Goal: Task Accomplishment & Management: Manage account settings

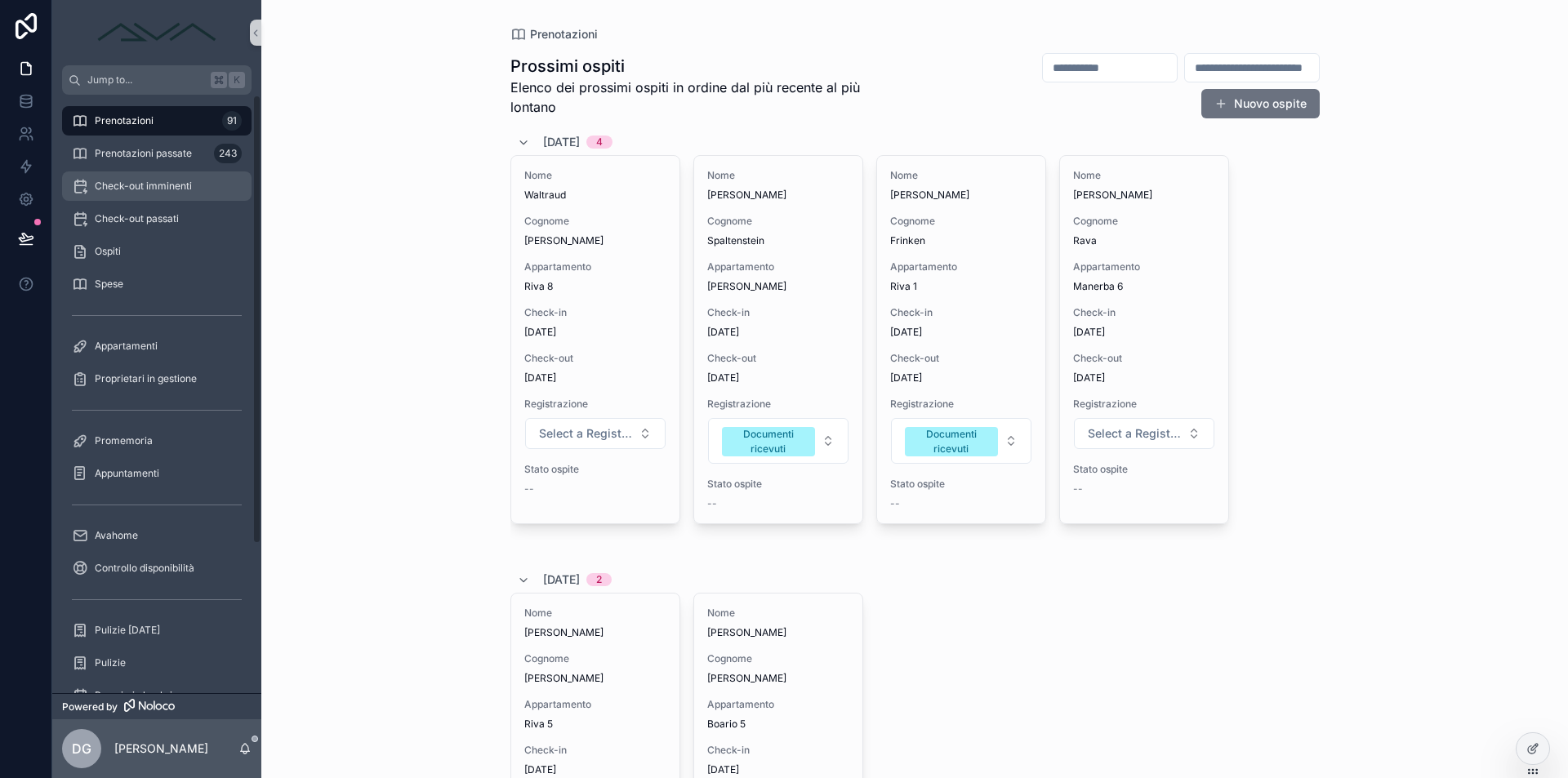
click at [154, 195] on div "Check-out imminenti" at bounding box center [157, 185] width 170 height 26
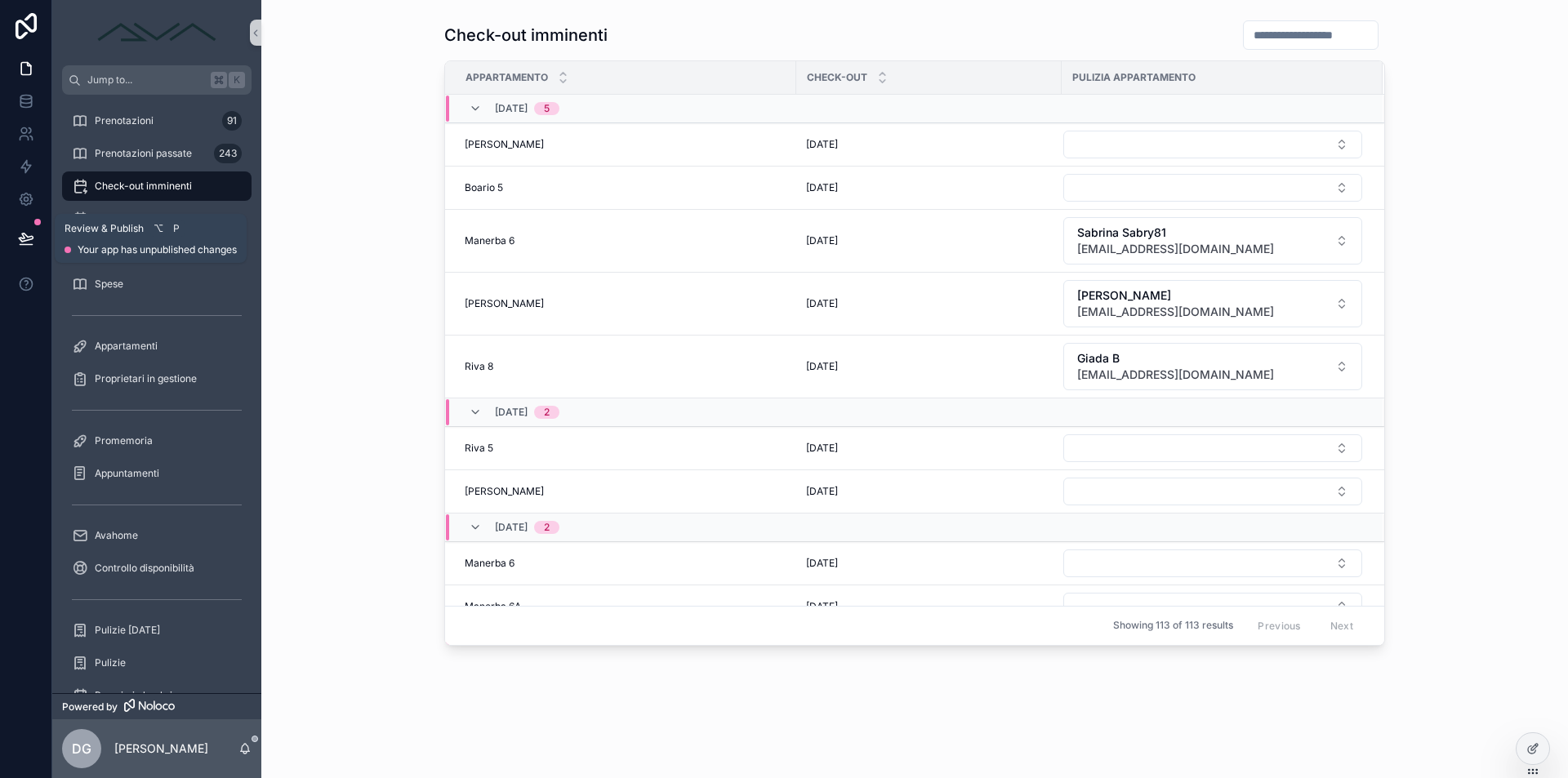
click at [21, 238] on icon at bounding box center [25, 238] width 13 height 8
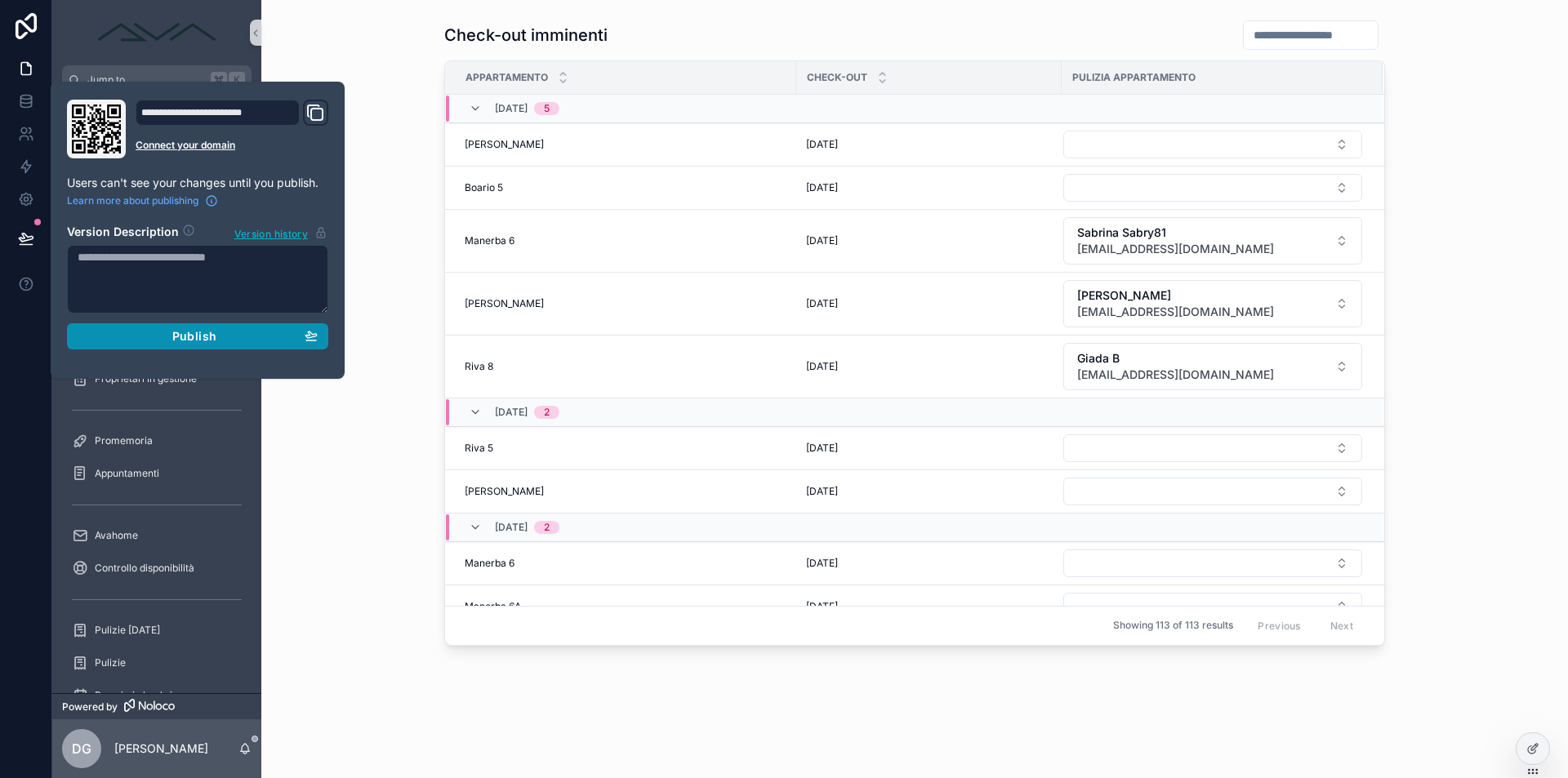
click at [140, 334] on div "Publish" at bounding box center [197, 335] width 240 height 14
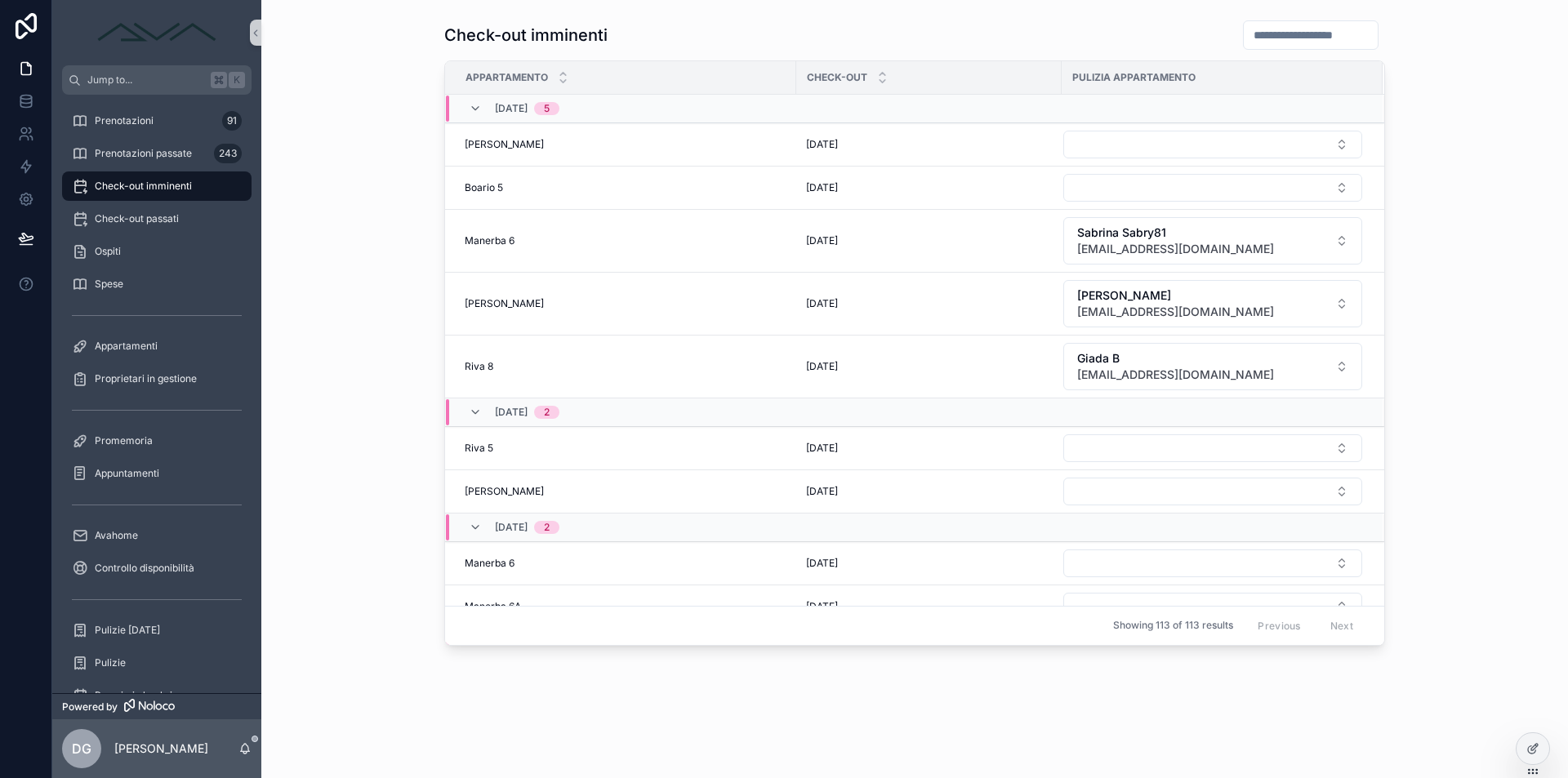
click at [385, 429] on div "Check-out imminenti Appartamento Check-out Pulizia appartamento [DATE] 5 [PERSO…" at bounding box center [915, 333] width 1281 height 640
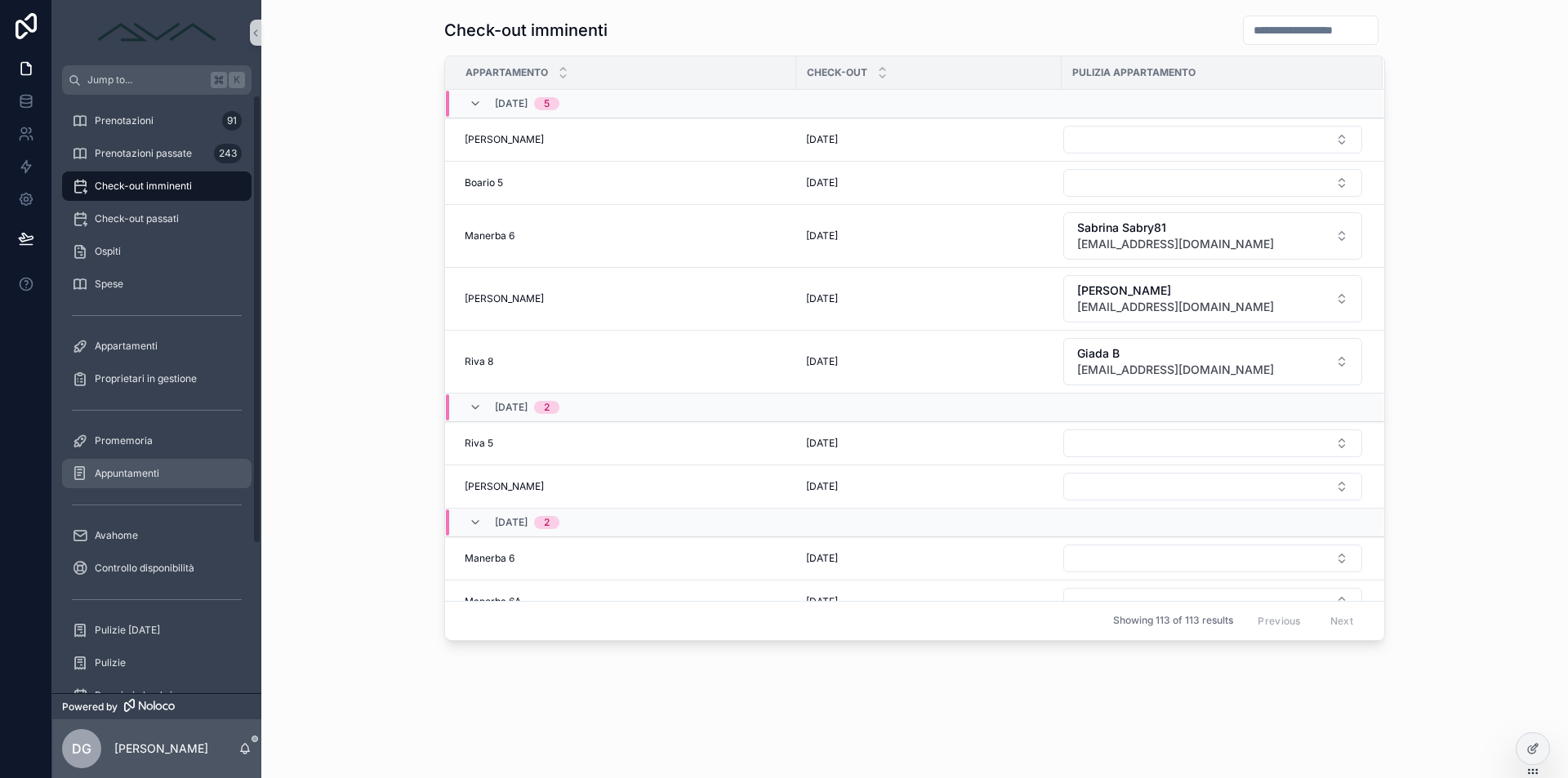
click at [137, 470] on span "Appuntamenti" at bounding box center [126, 474] width 65 height 13
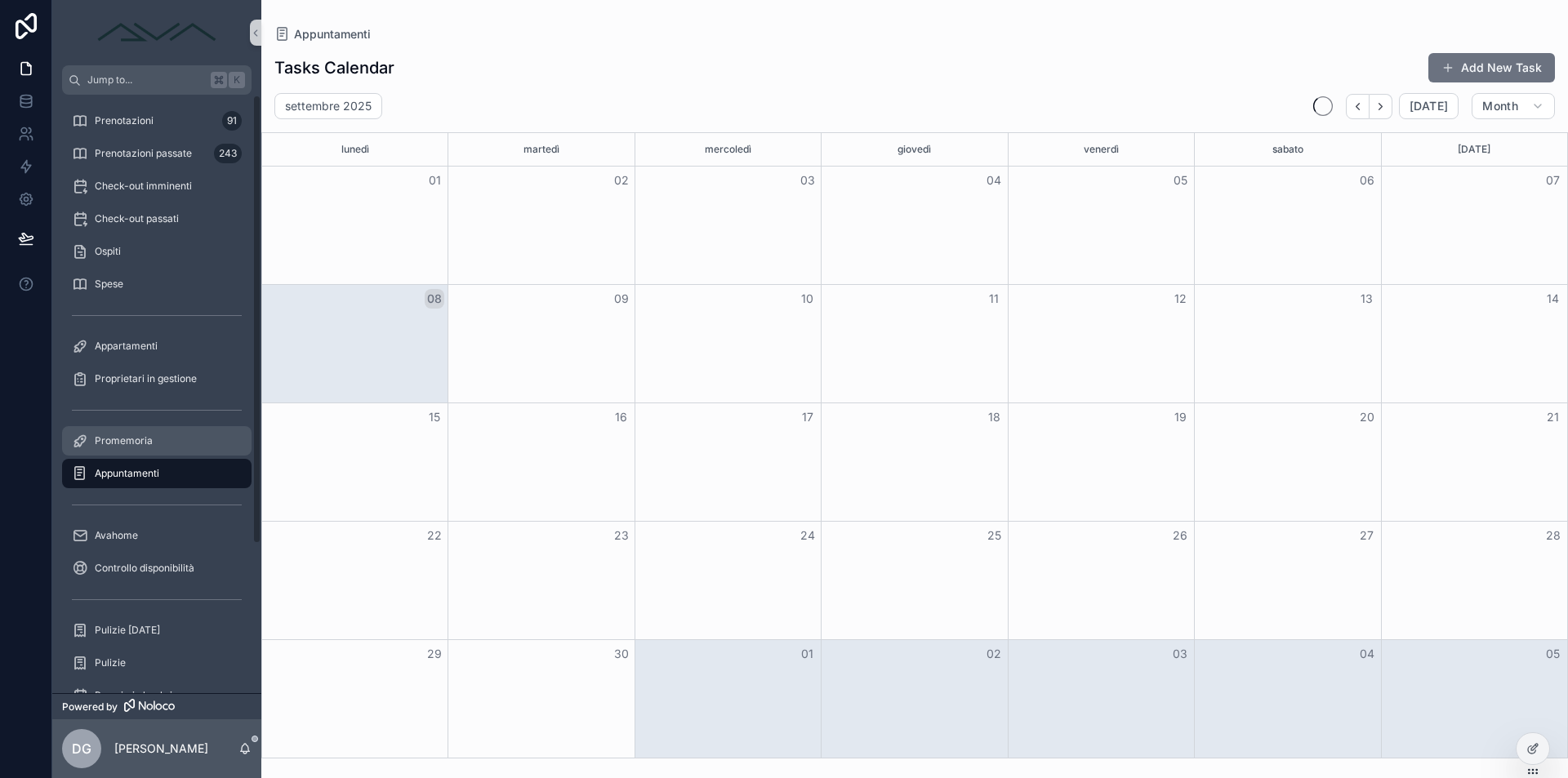
click at [160, 449] on div "Promemoria" at bounding box center [157, 441] width 170 height 26
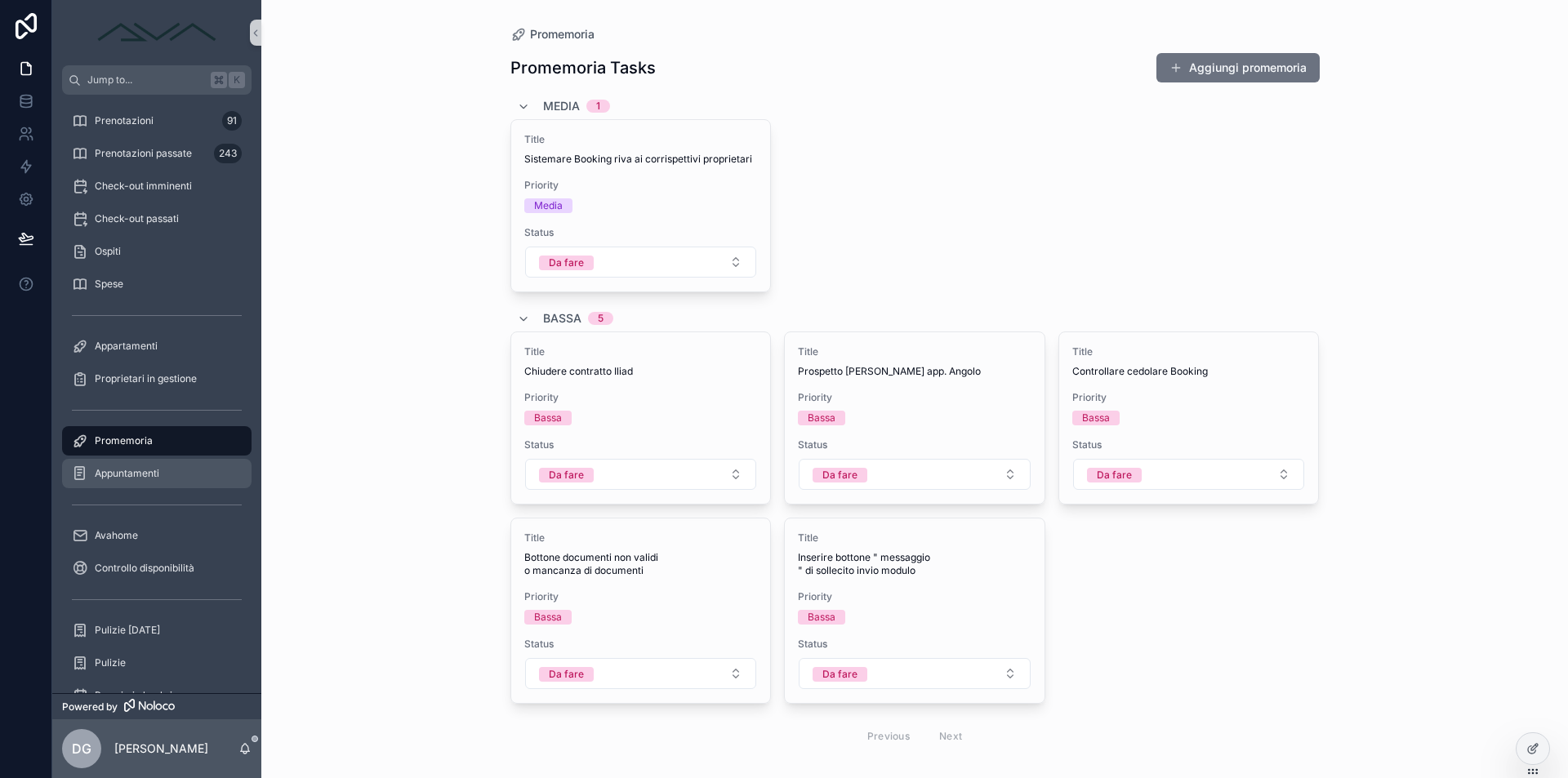
click at [146, 486] on link "Appuntamenti" at bounding box center [157, 474] width 190 height 30
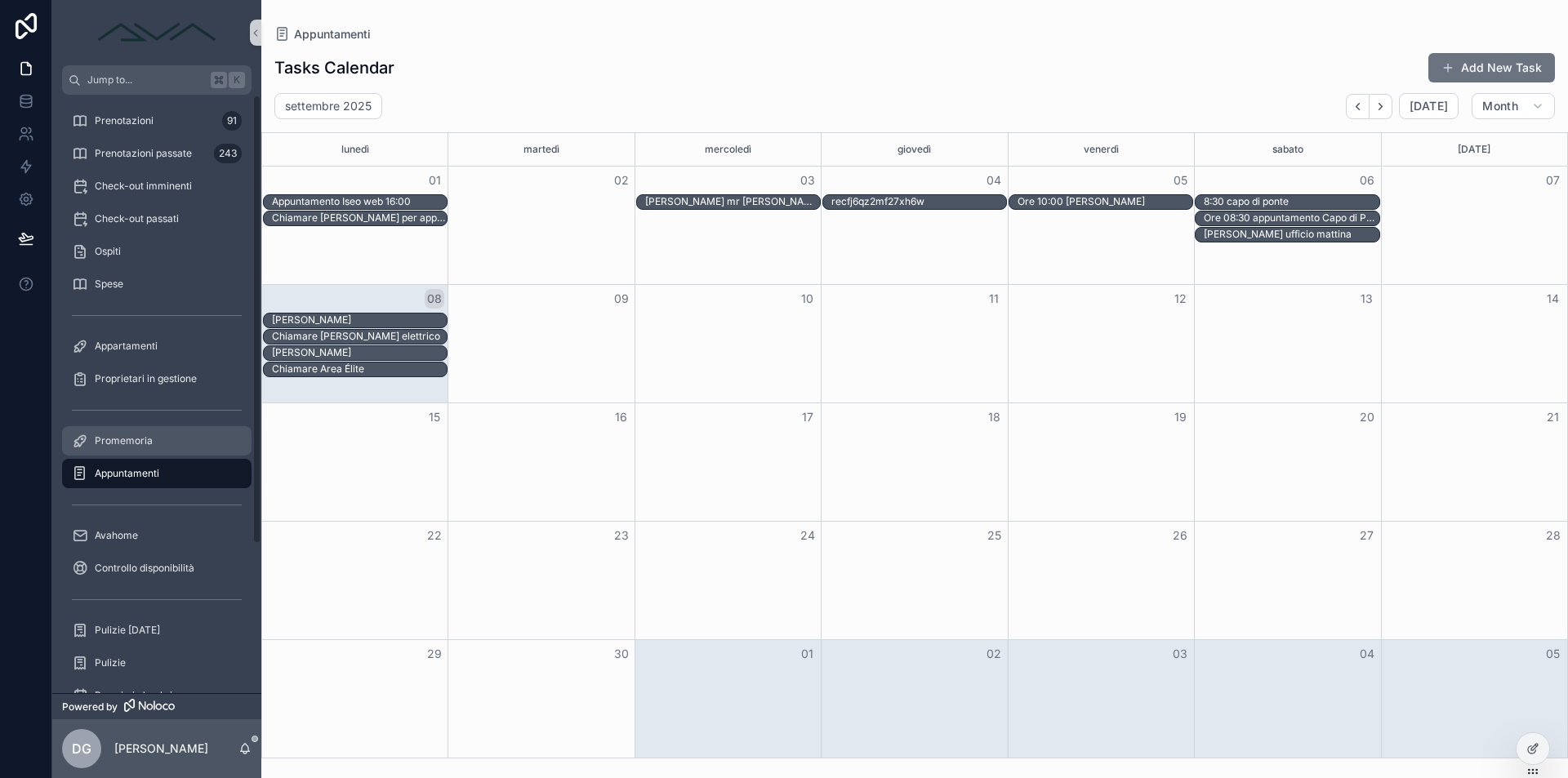
click at [133, 443] on span "Promemoria" at bounding box center [123, 441] width 58 height 13
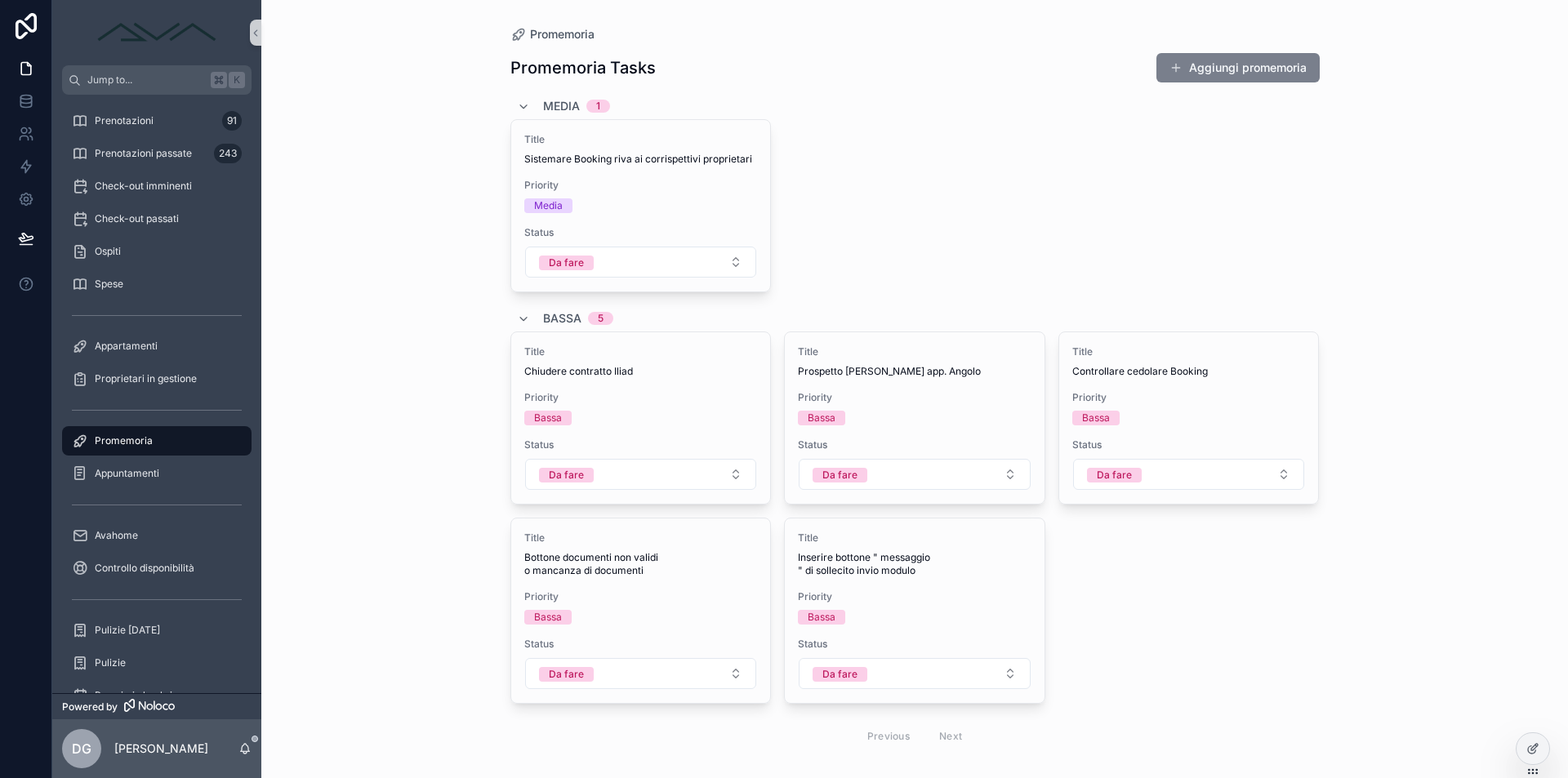
click at [1247, 72] on button "Aggiungi promemoria" at bounding box center [1238, 67] width 164 height 30
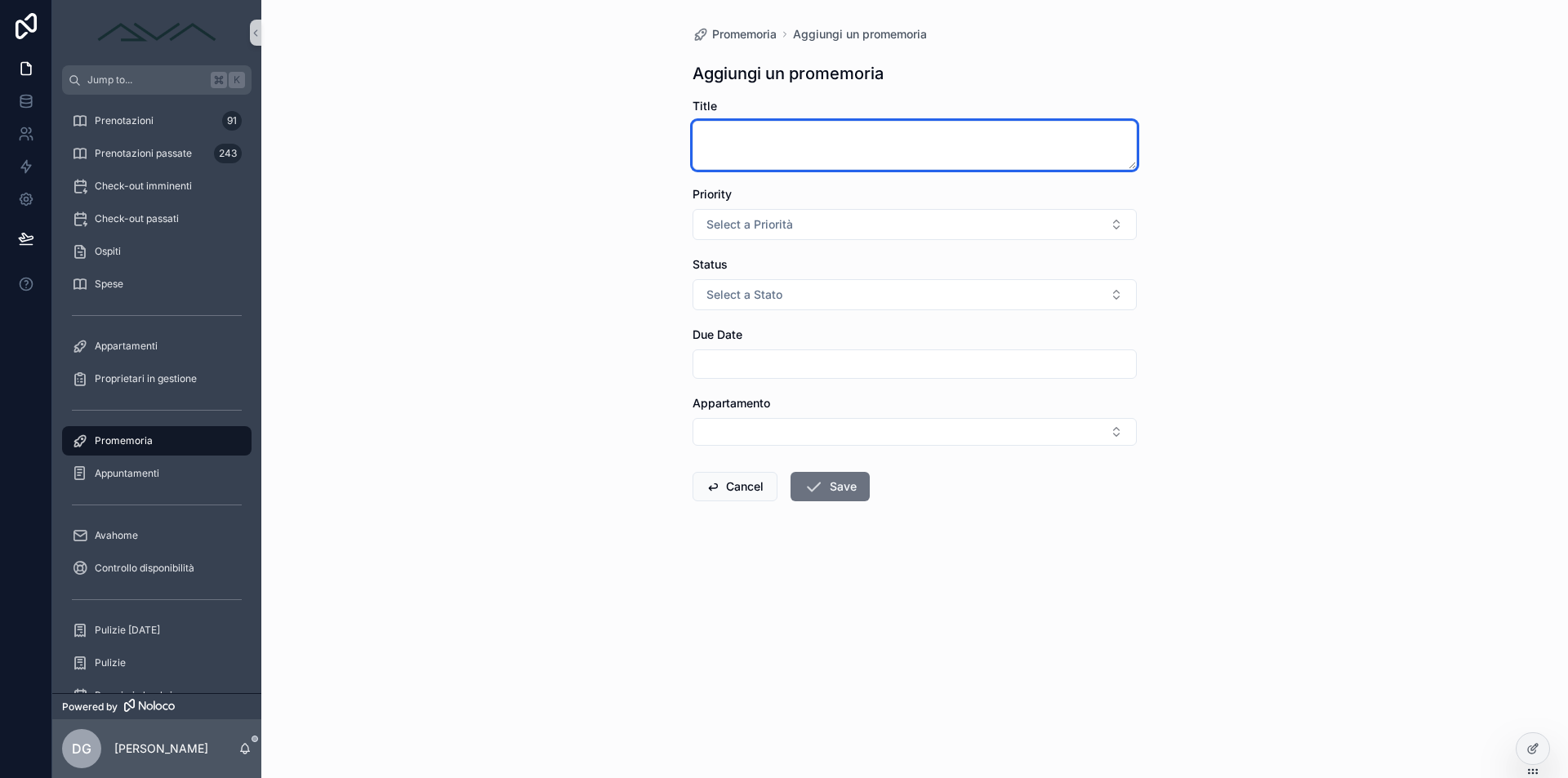
click at [823, 153] on textarea "scrollable content" at bounding box center [915, 145] width 444 height 49
type textarea "**********"
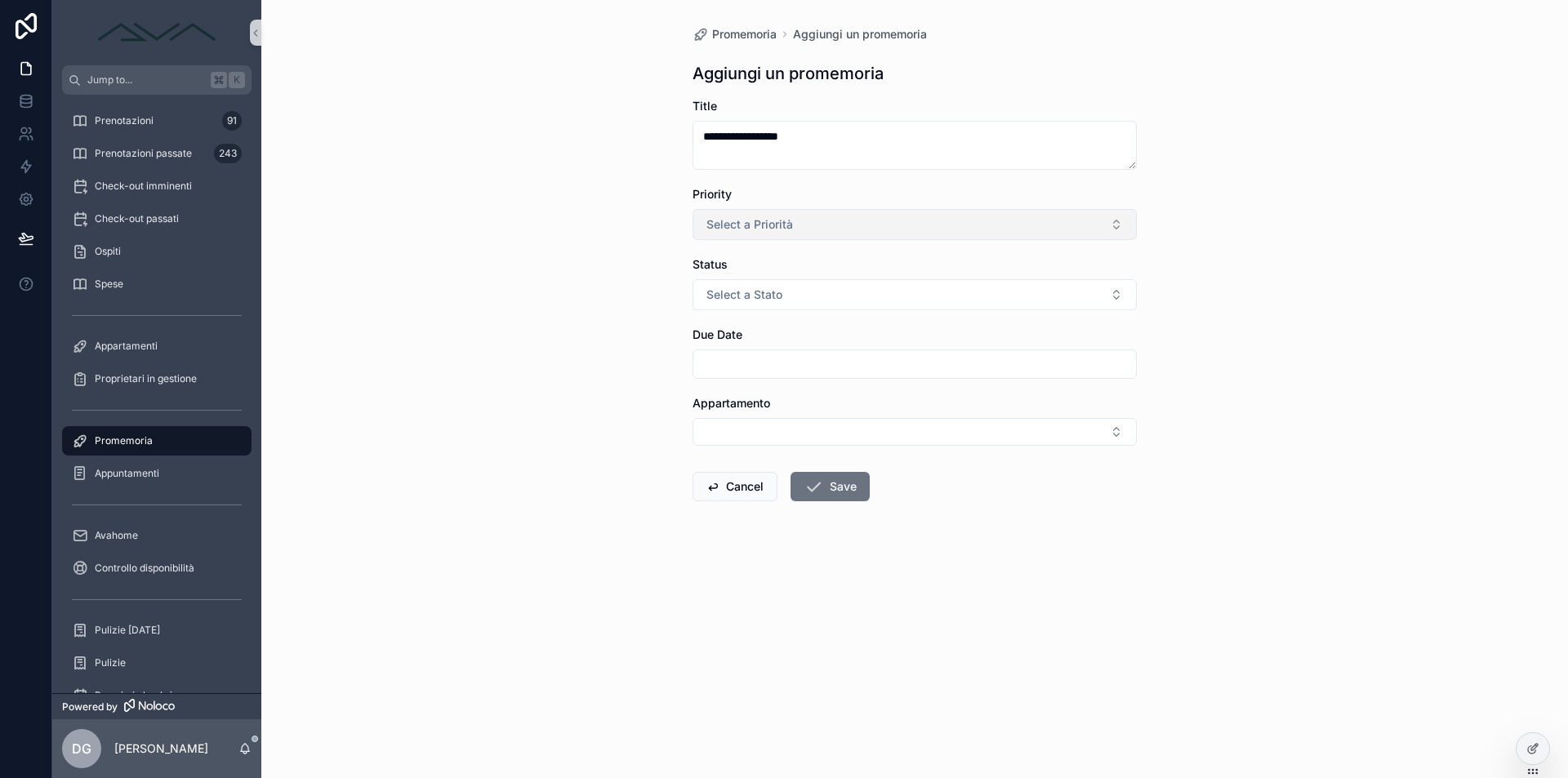
click at [822, 224] on button "Select a Priorità" at bounding box center [915, 224] width 444 height 31
click at [793, 331] on div "Alta" at bounding box center [914, 339] width 436 height 24
click at [788, 302] on button "Select a Stato" at bounding box center [915, 294] width 444 height 31
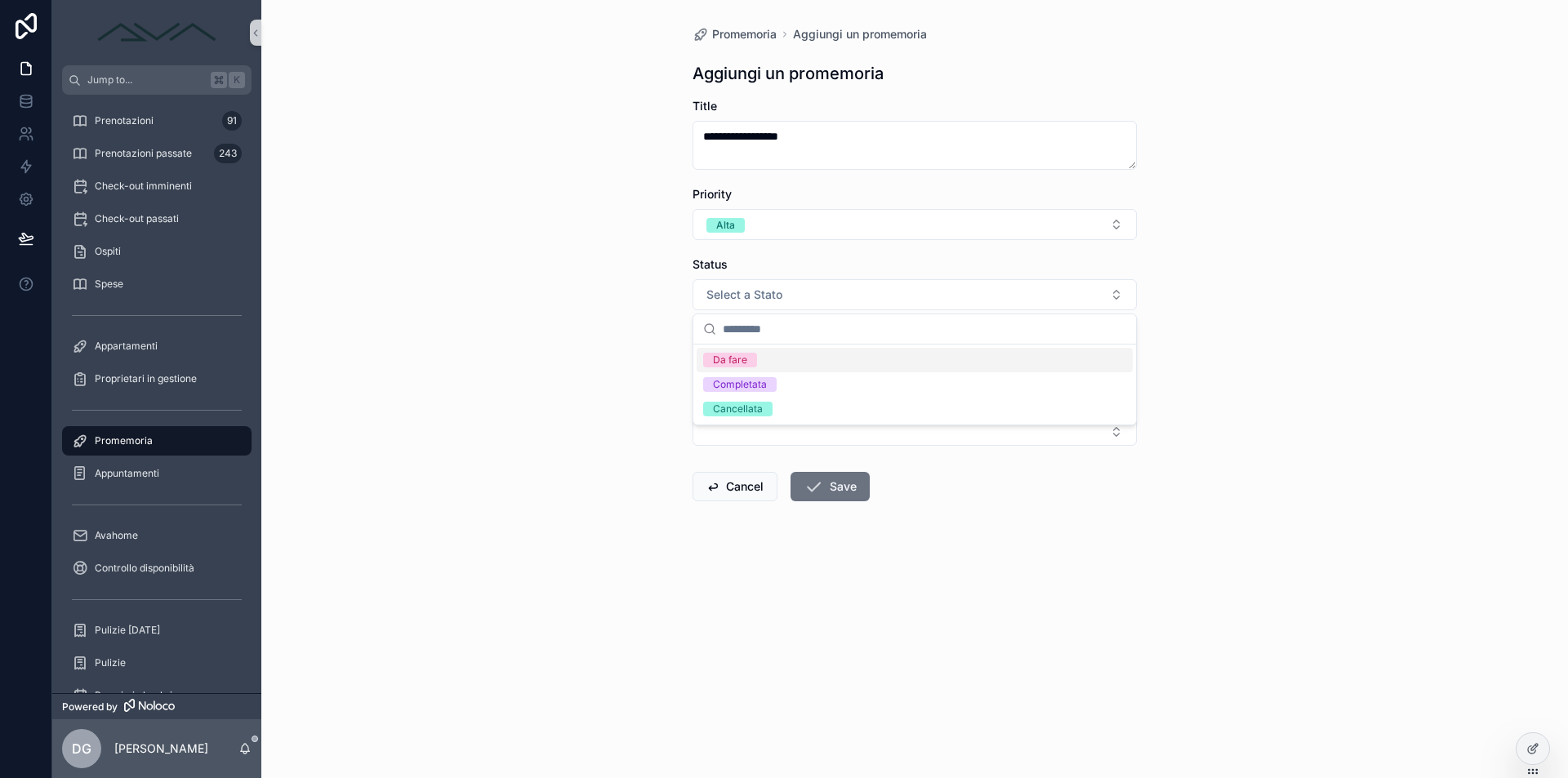
click at [806, 364] on div "Da fare" at bounding box center [914, 360] width 436 height 24
click at [775, 365] on input "scrollable content" at bounding box center [915, 364] width 443 height 23
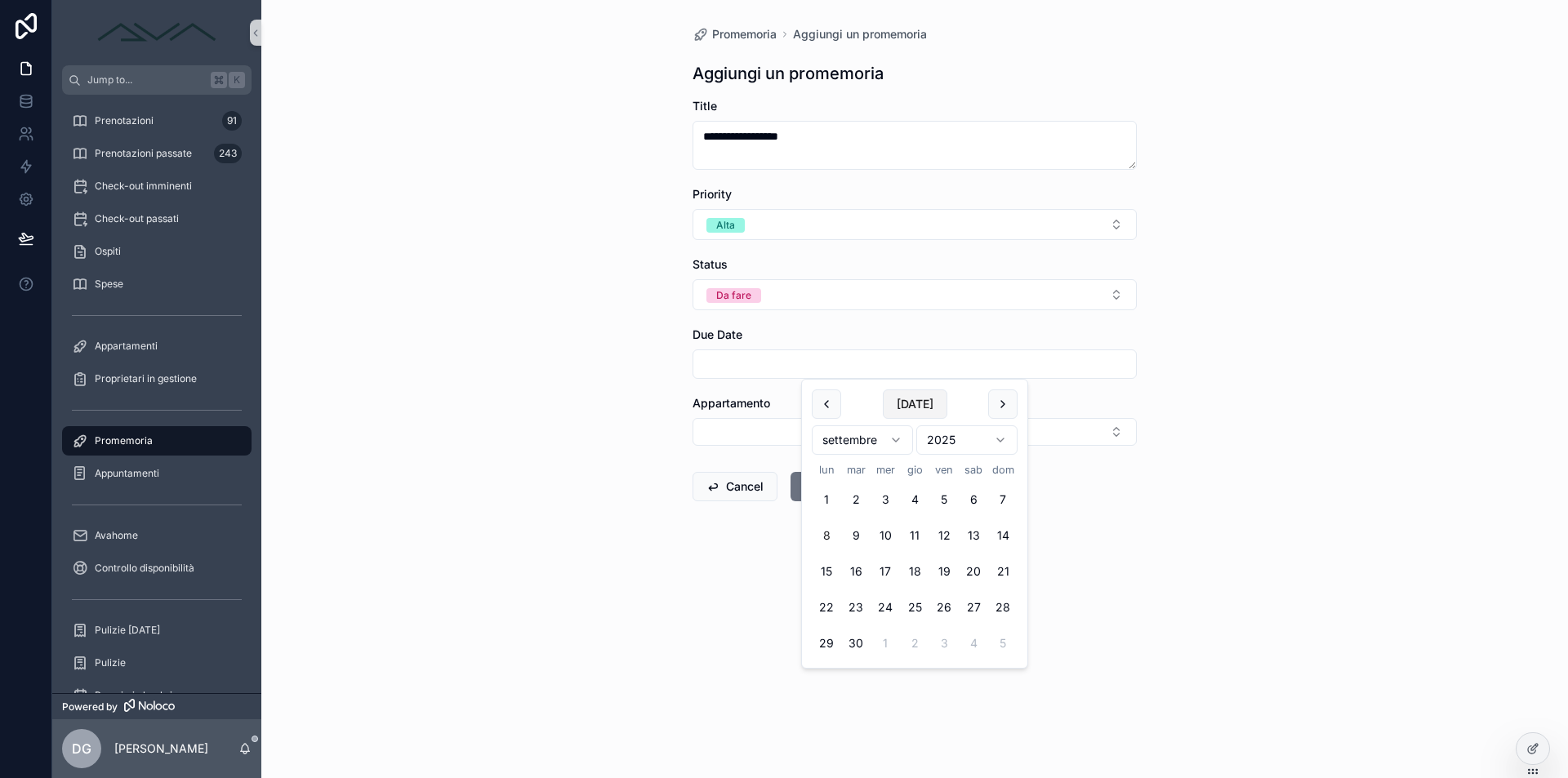
click at [921, 409] on button "[DATE]" at bounding box center [915, 404] width 65 height 30
type input "**********"
click at [753, 431] on button "Select Button" at bounding box center [915, 432] width 444 height 28
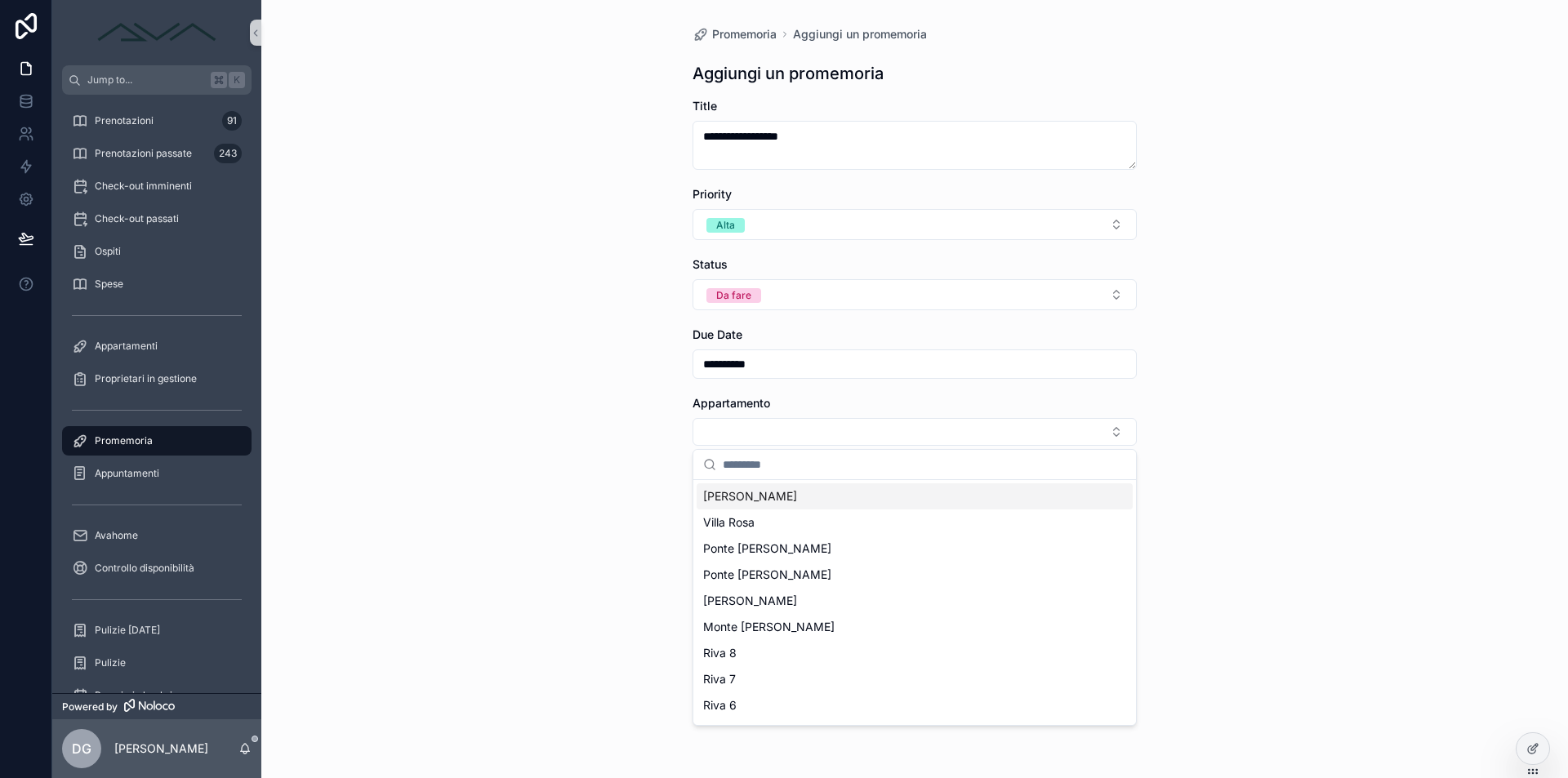
click at [635, 475] on div "**********" at bounding box center [915, 389] width 1307 height 778
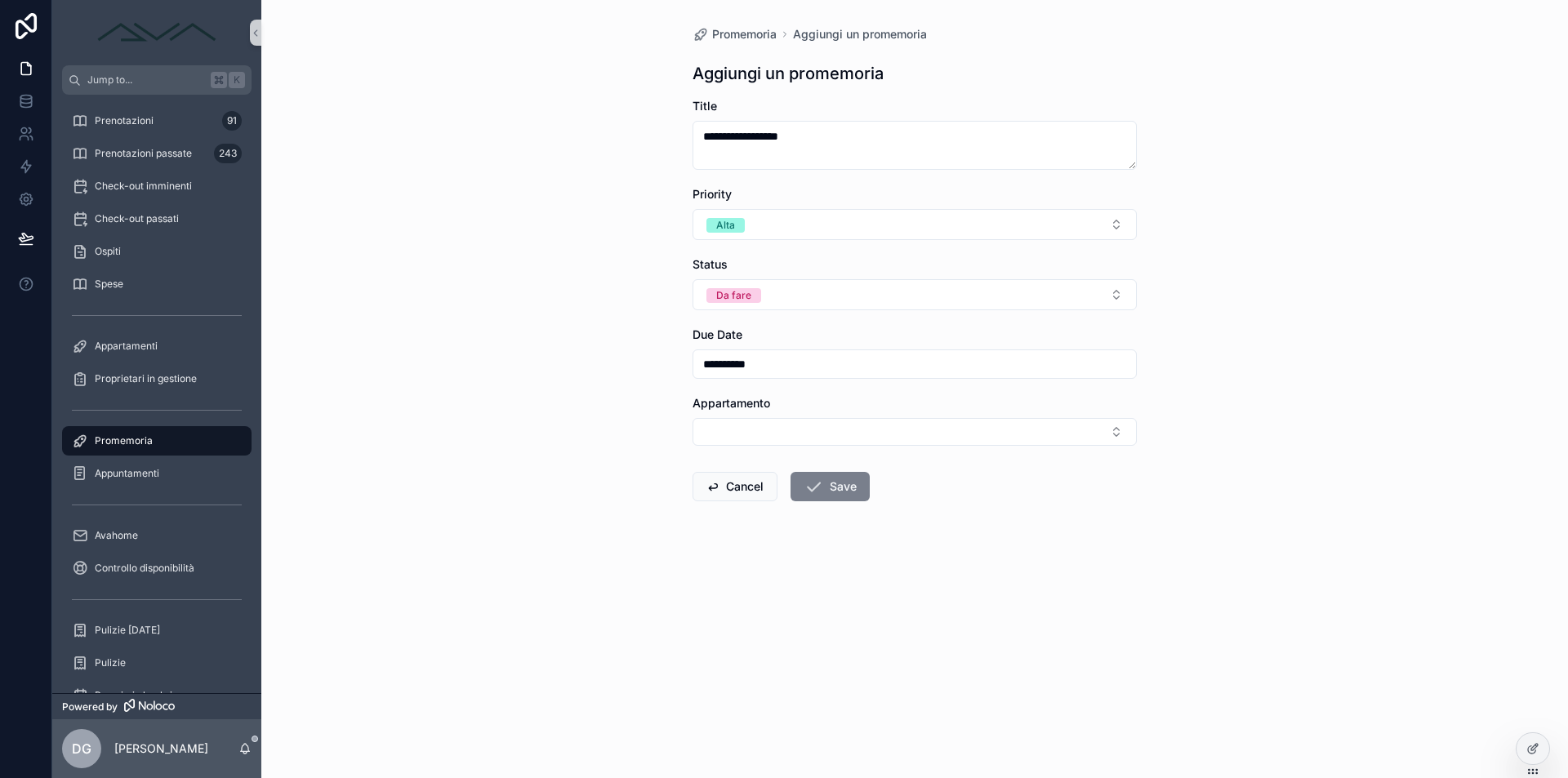
click at [839, 488] on button "Save" at bounding box center [830, 486] width 79 height 30
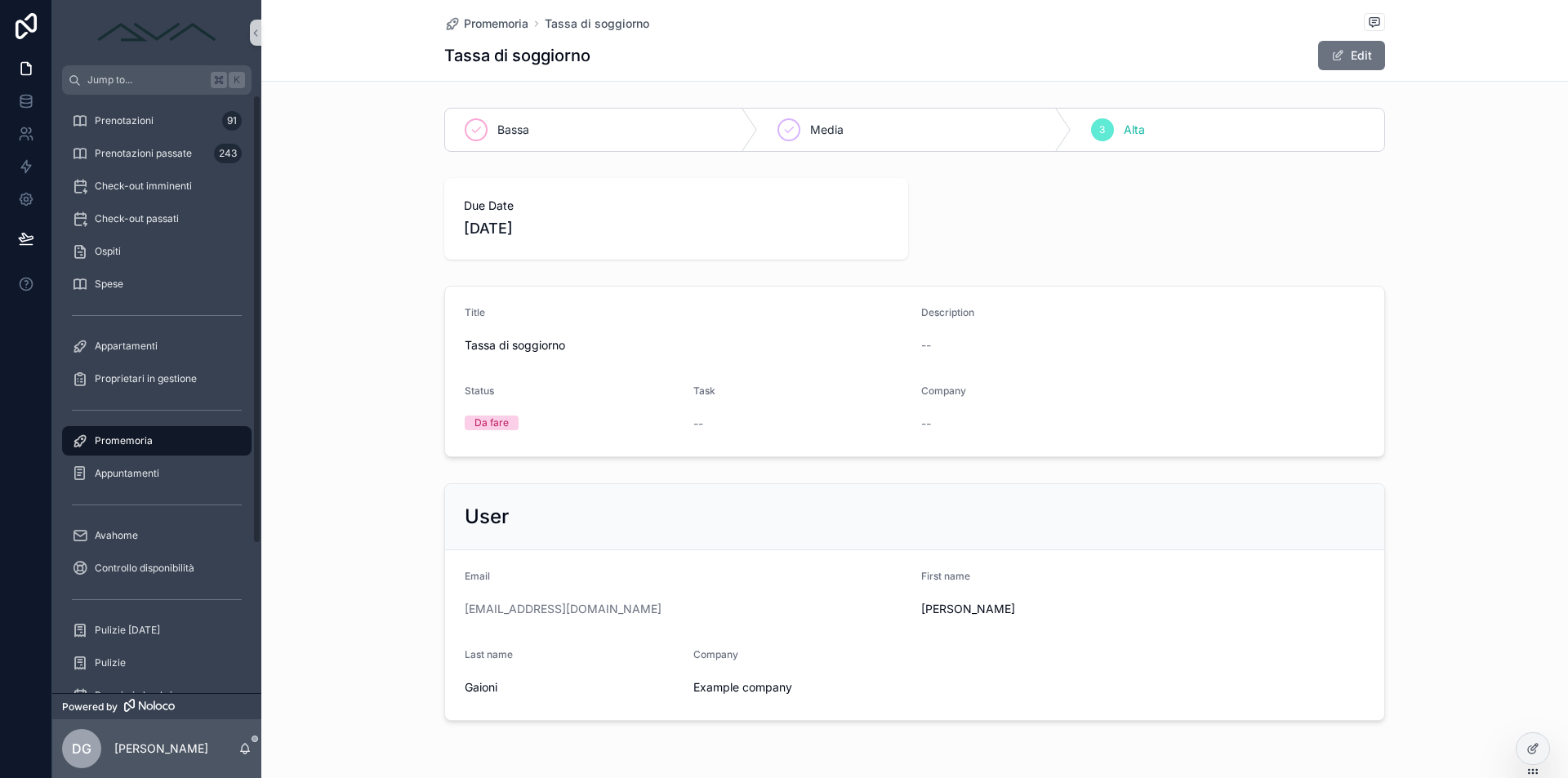
click at [136, 444] on span "Promemoria" at bounding box center [123, 441] width 58 height 13
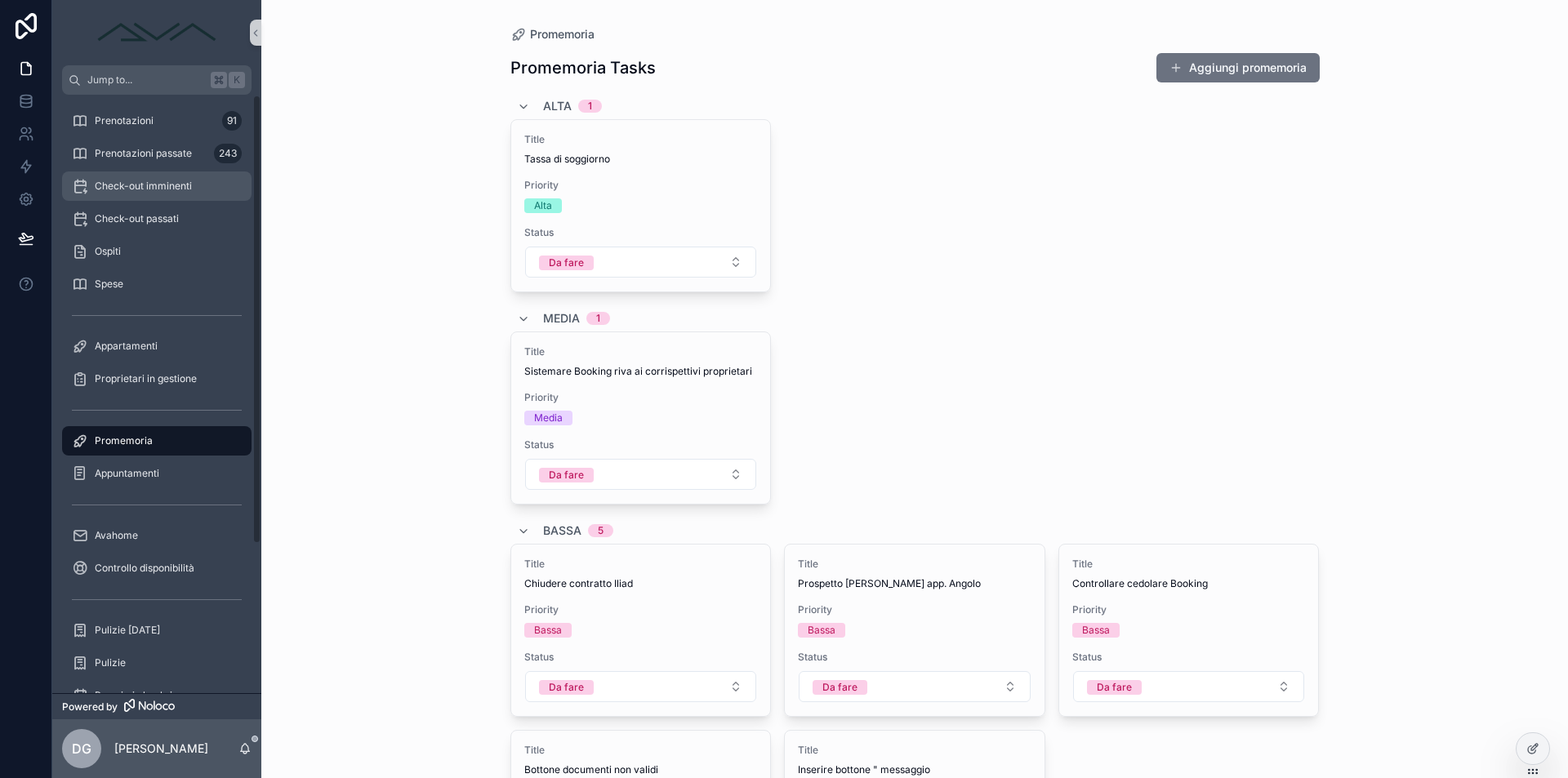
click at [144, 185] on span "Check-out imminenti" at bounding box center [142, 186] width 97 height 13
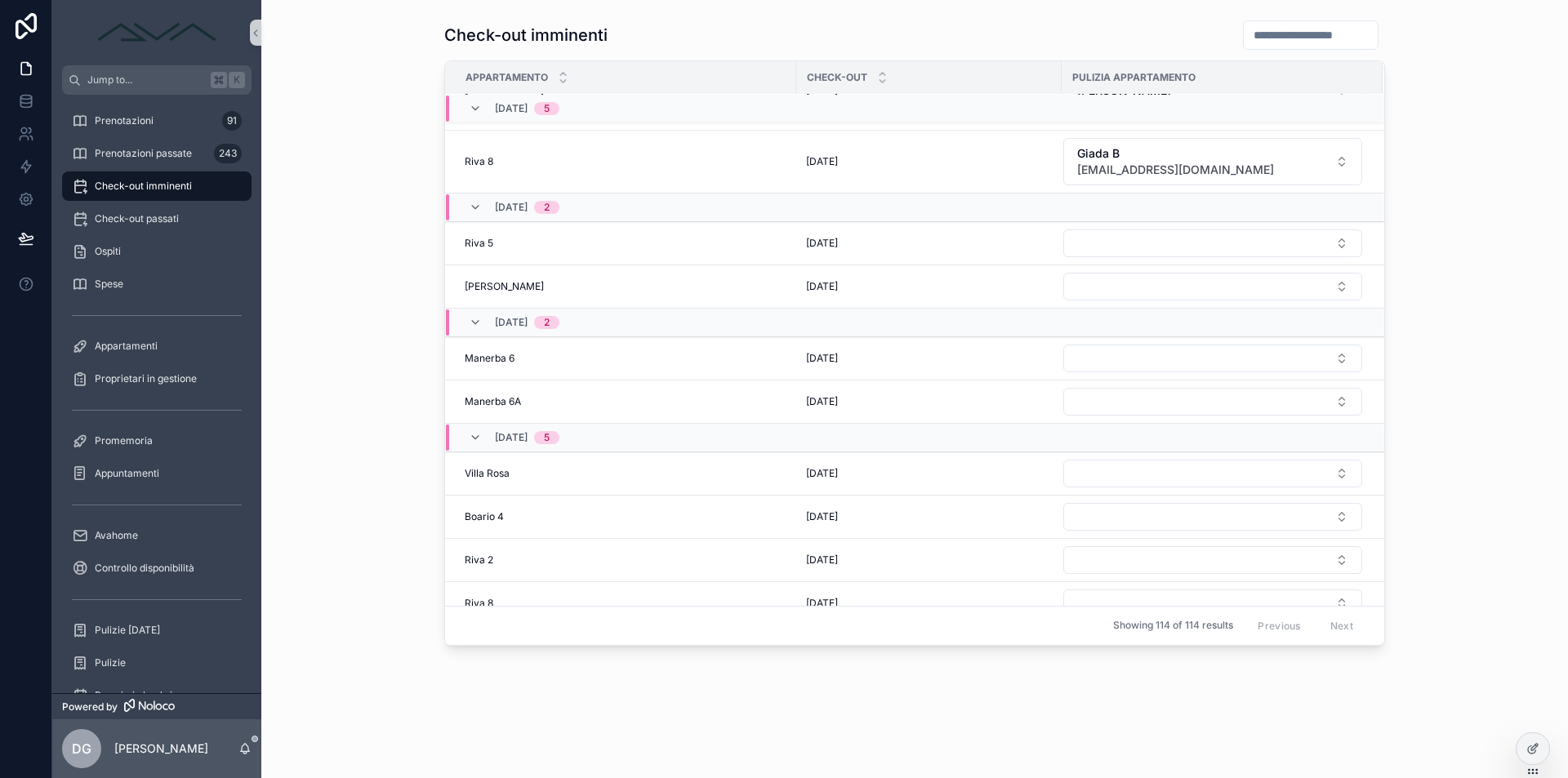
scroll to position [223, 0]
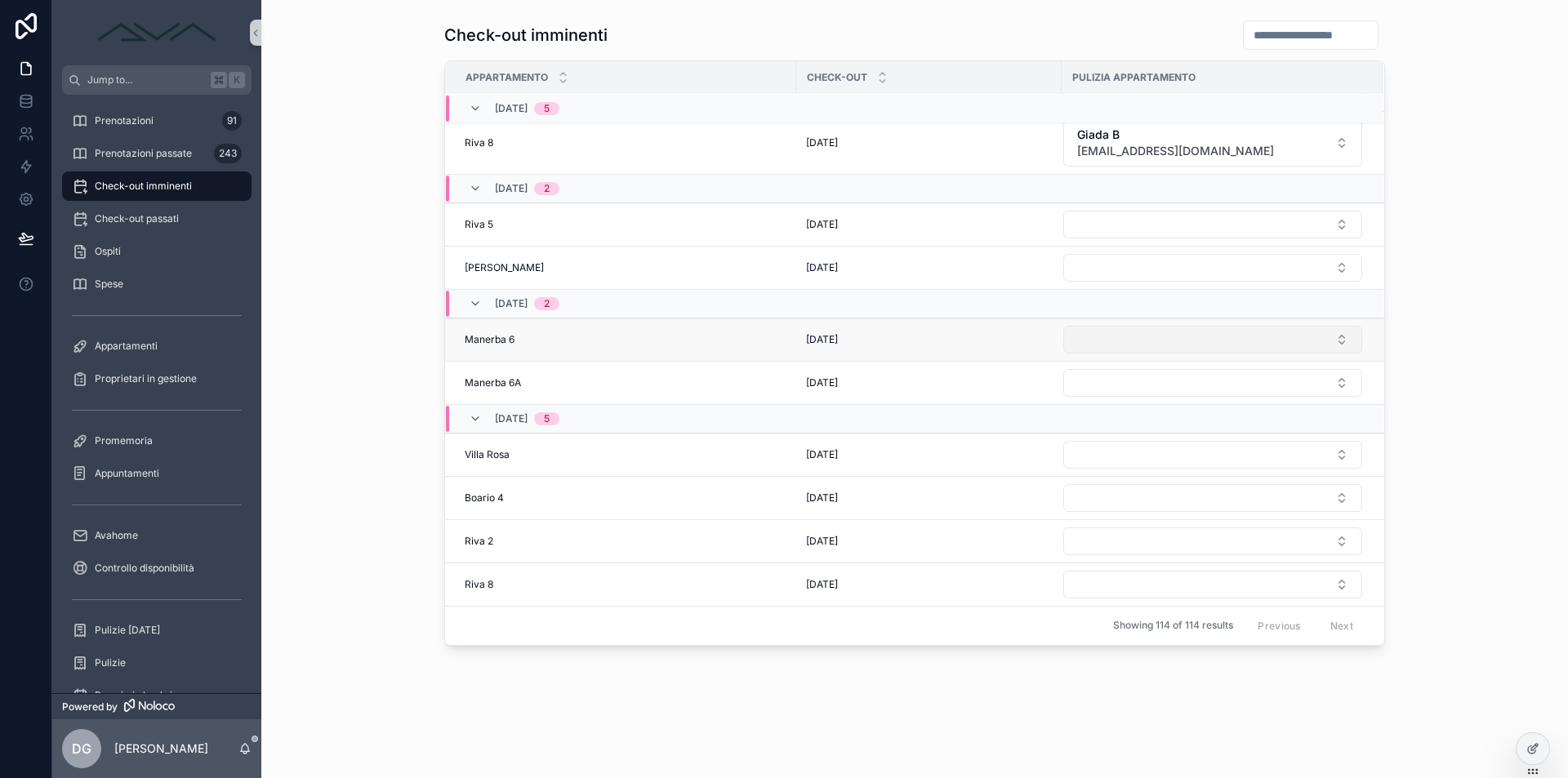
click at [1154, 342] on button "Select Button" at bounding box center [1212, 340] width 299 height 28
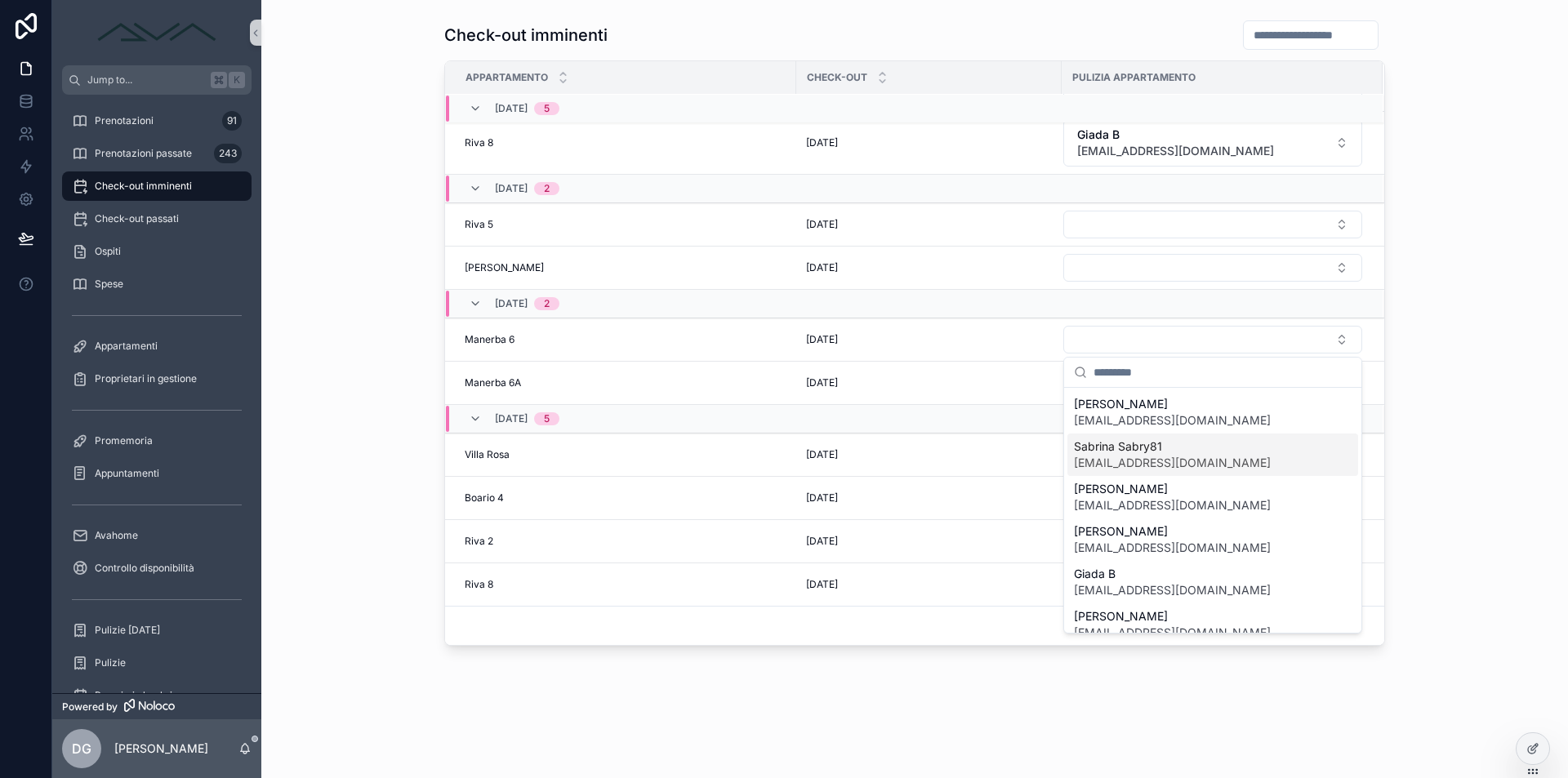
click at [1140, 453] on span "Sabrina Sabry81" at bounding box center [1173, 446] width 197 height 16
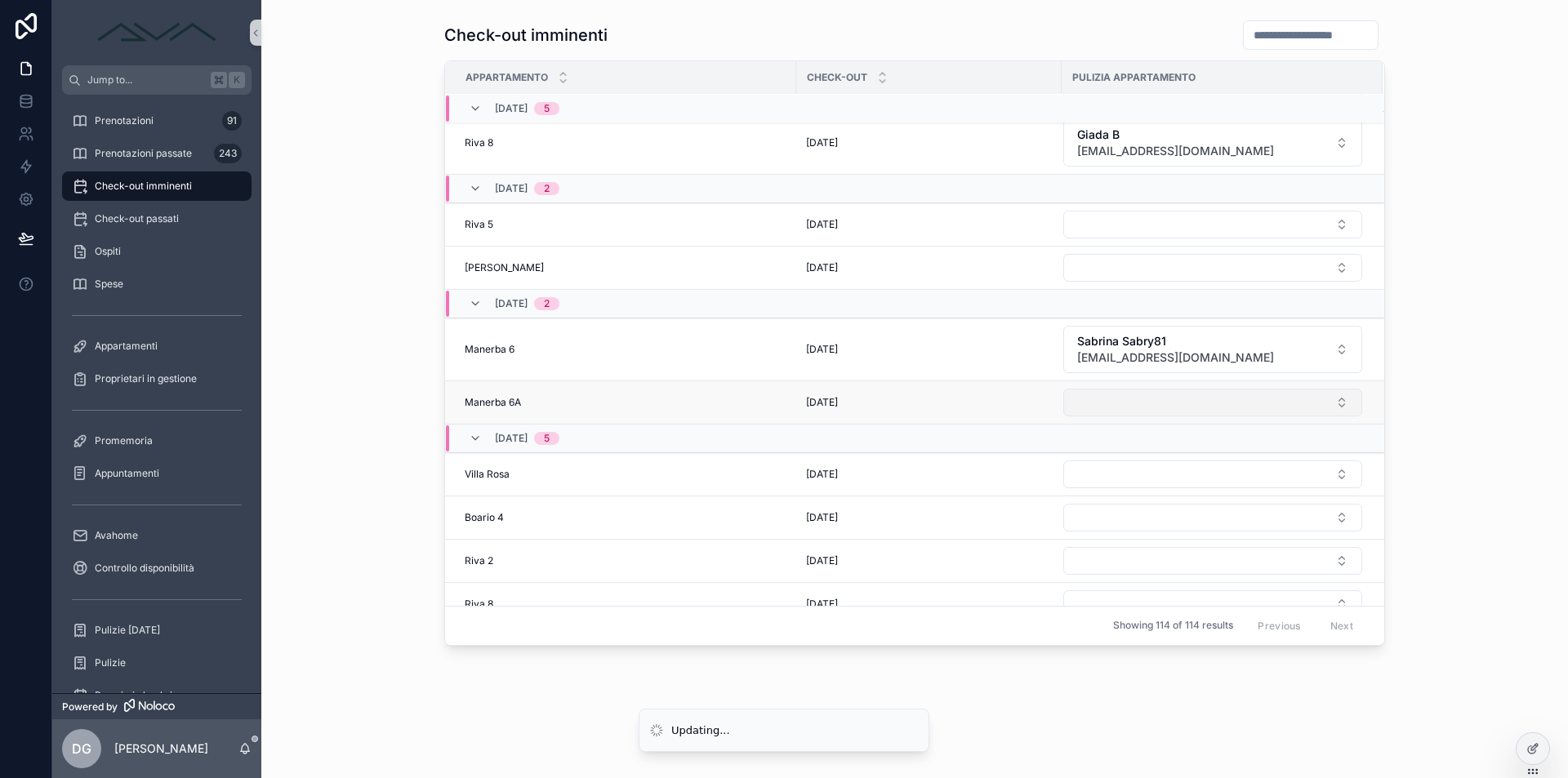
click at [1127, 389] on button "Select Button" at bounding box center [1212, 402] width 299 height 28
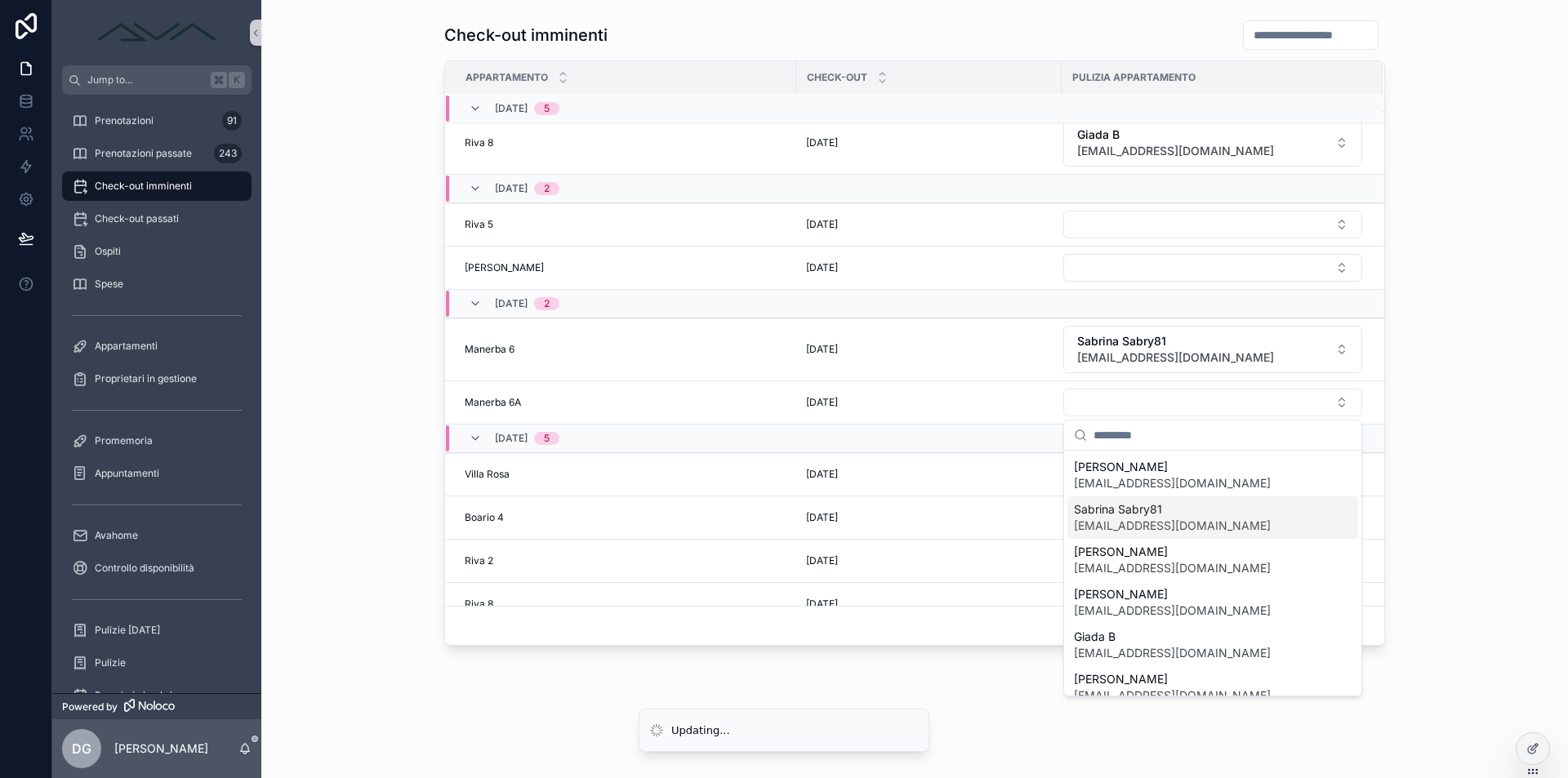
click at [1146, 513] on span "Sabrina Sabry81" at bounding box center [1173, 509] width 197 height 16
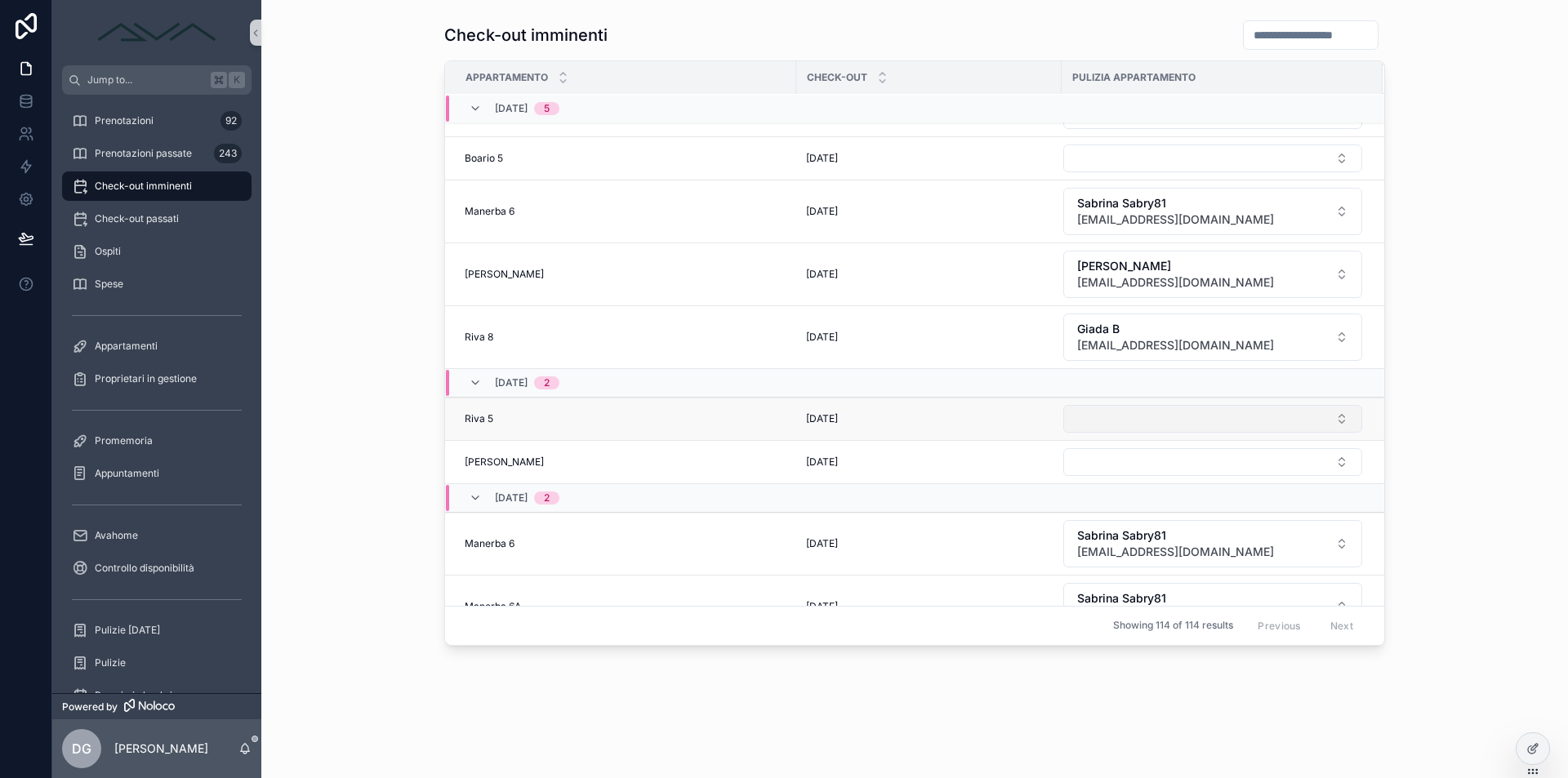
scroll to position [0, 0]
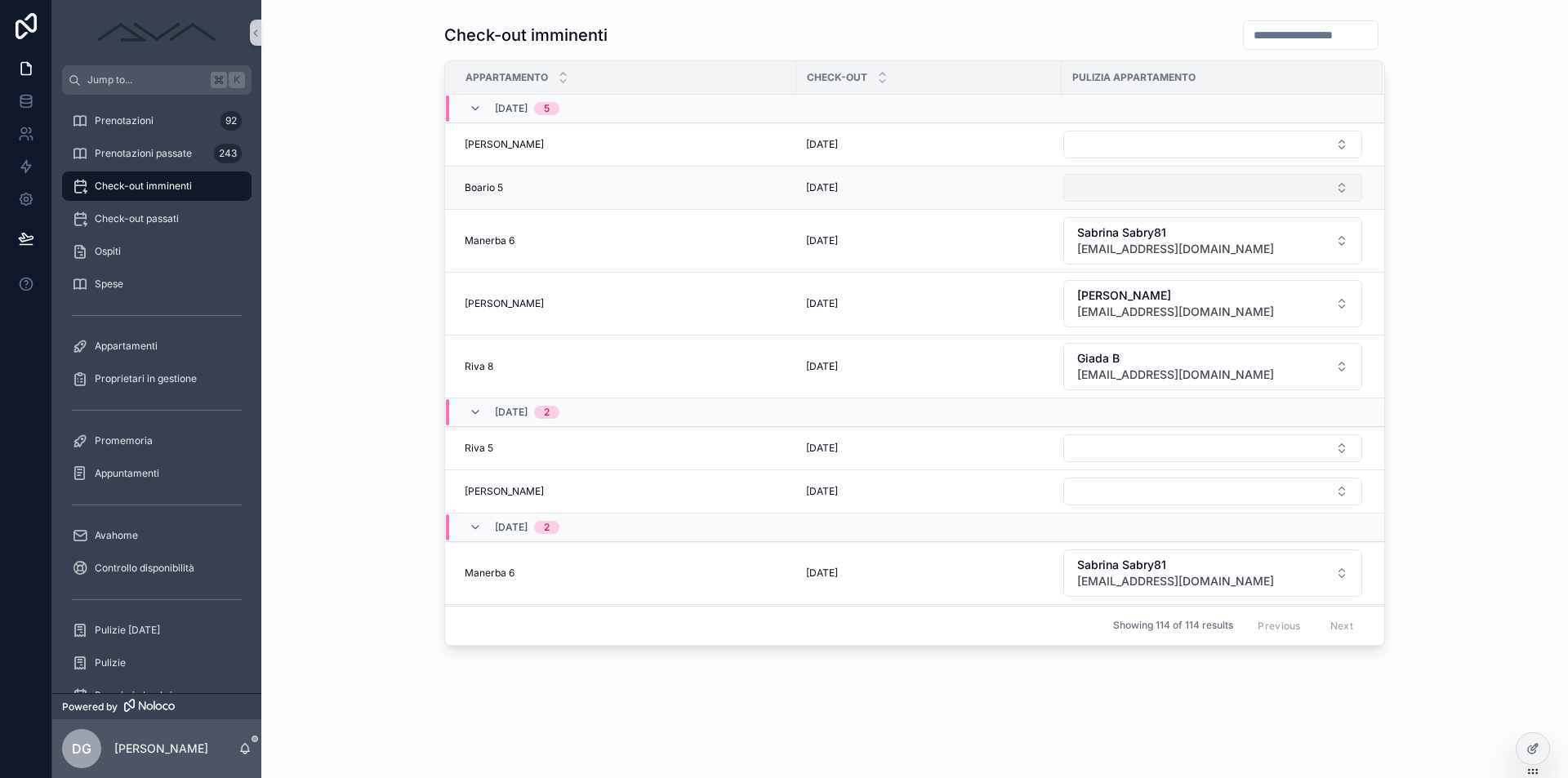
click at [1197, 192] on button "Select Button" at bounding box center [1212, 187] width 299 height 28
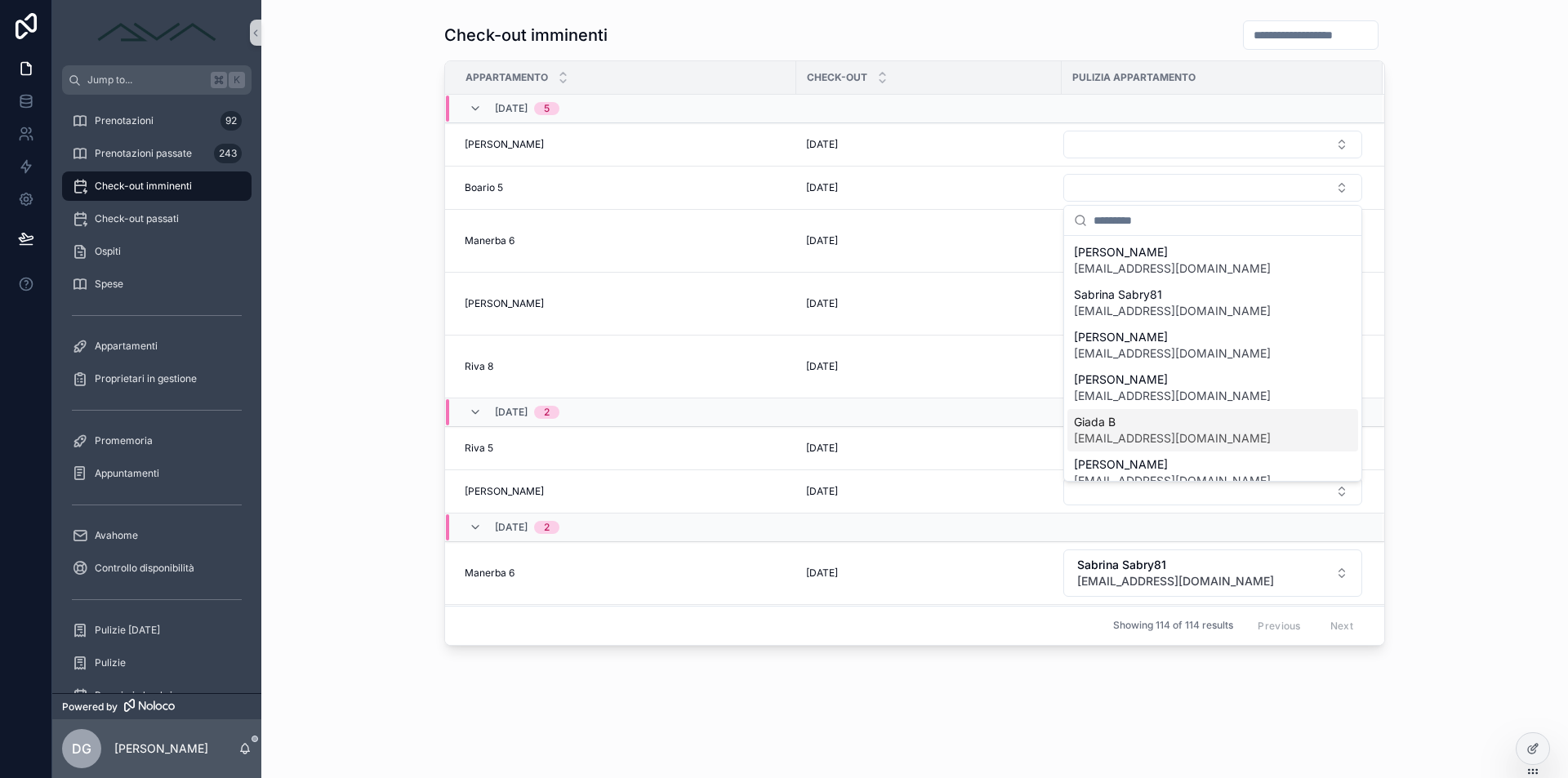
click at [1136, 427] on span "Giada B" at bounding box center [1173, 421] width 197 height 16
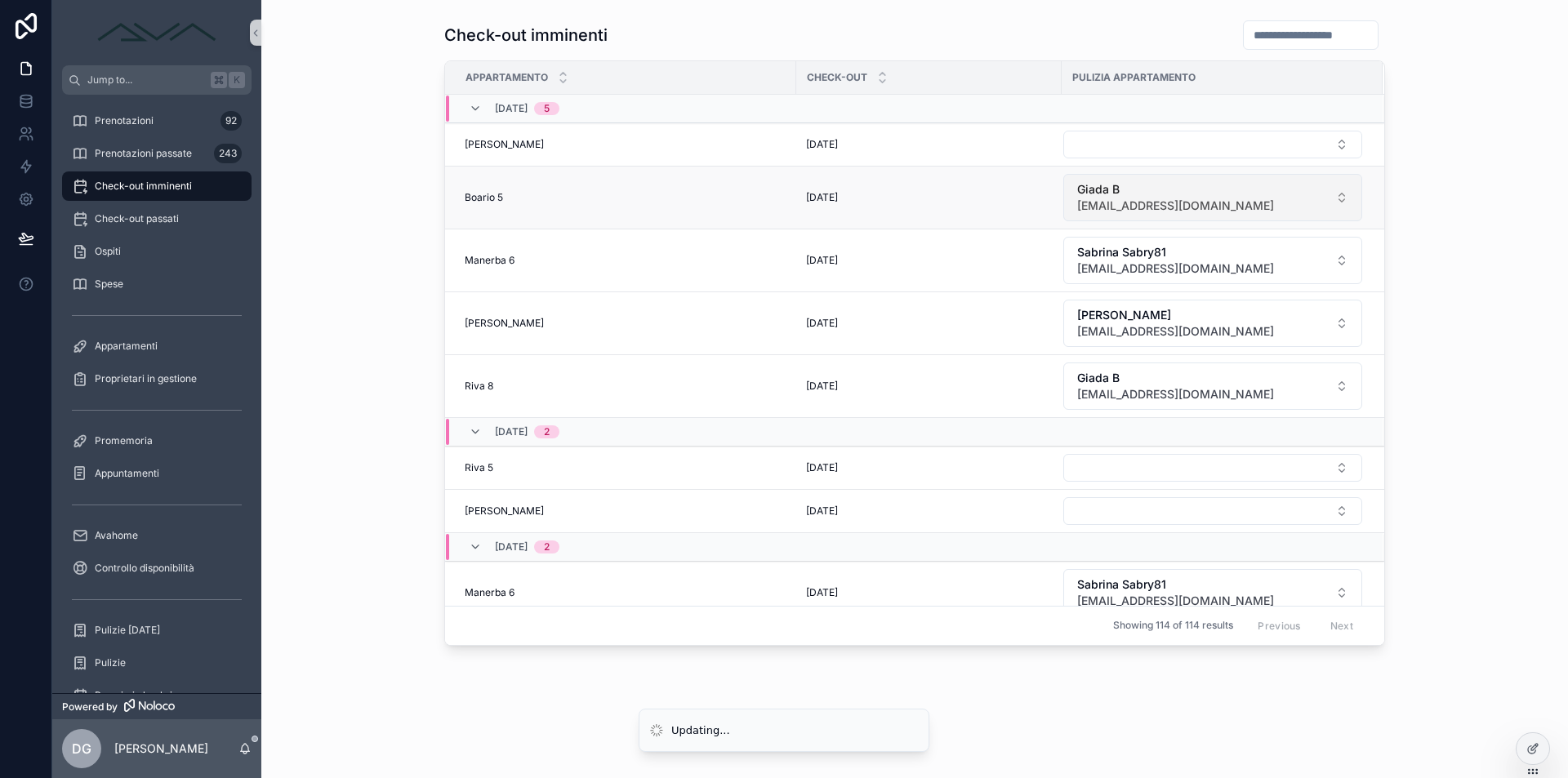
click at [1152, 193] on span "Giada B" at bounding box center [1176, 189] width 197 height 16
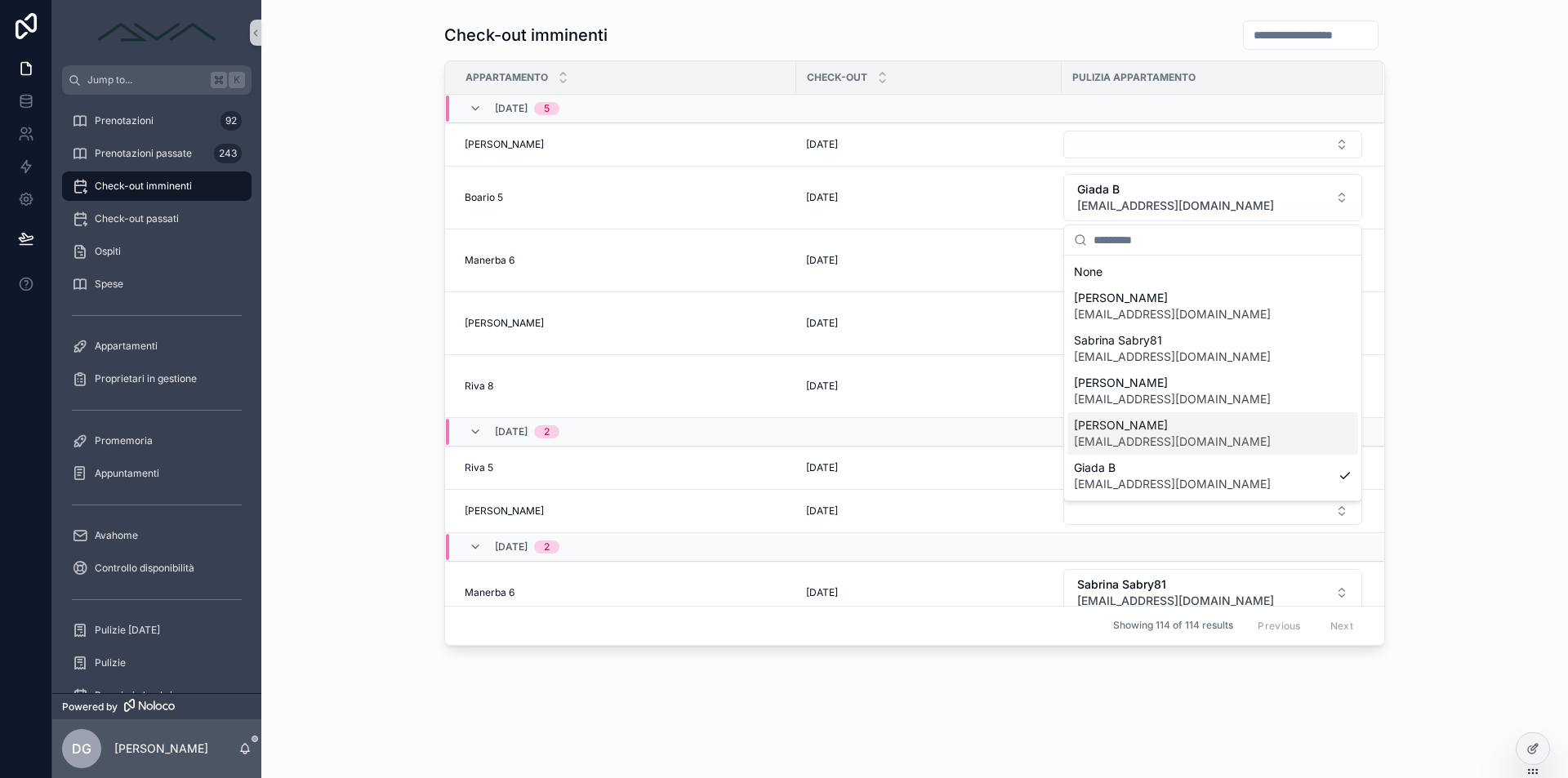
click at [1130, 415] on div "[PERSON_NAME] [EMAIL_ADDRESS][DOMAIN_NAME]" at bounding box center [1212, 433] width 291 height 42
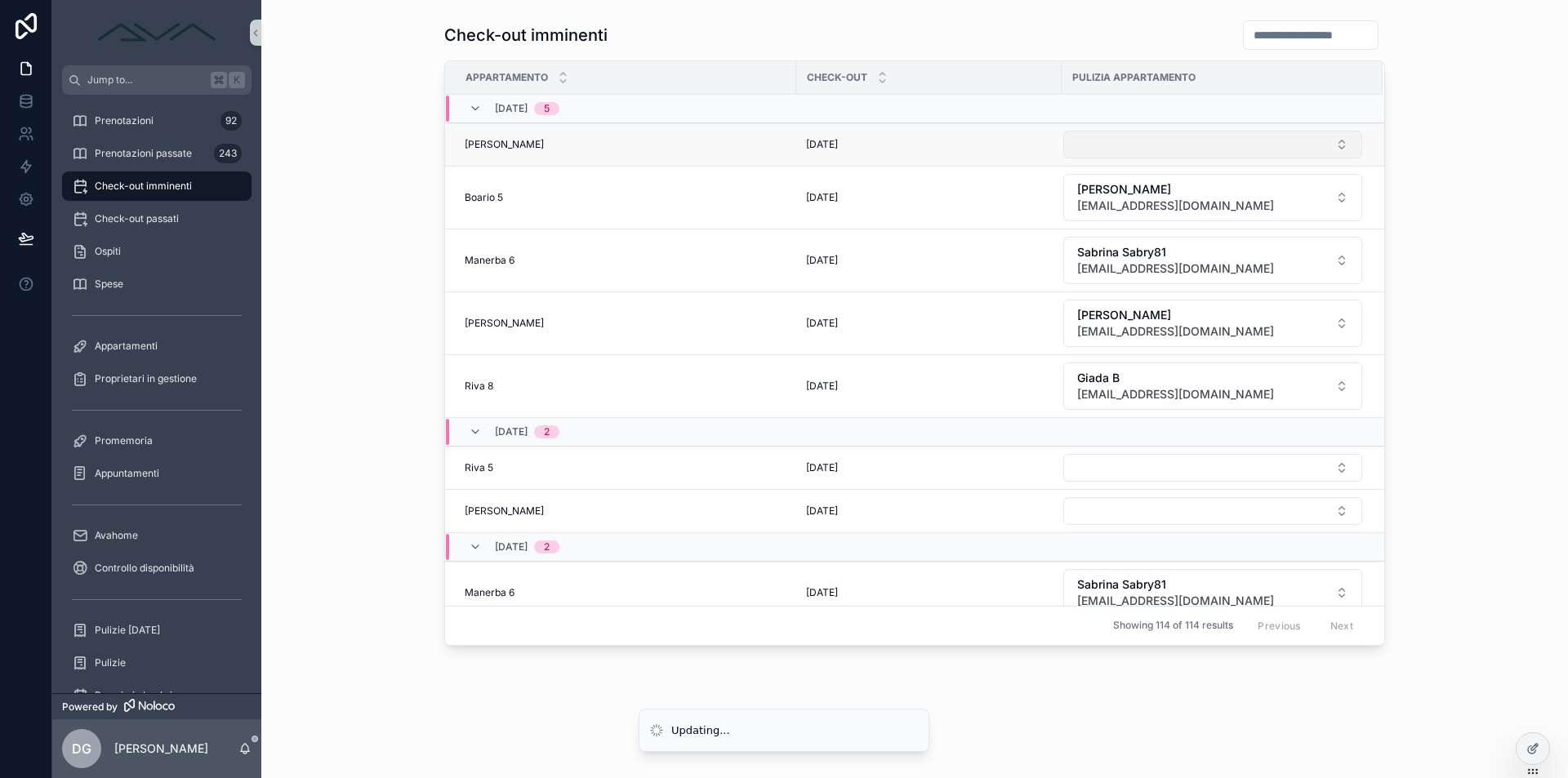
click at [1147, 153] on button "Select Button" at bounding box center [1212, 144] width 299 height 28
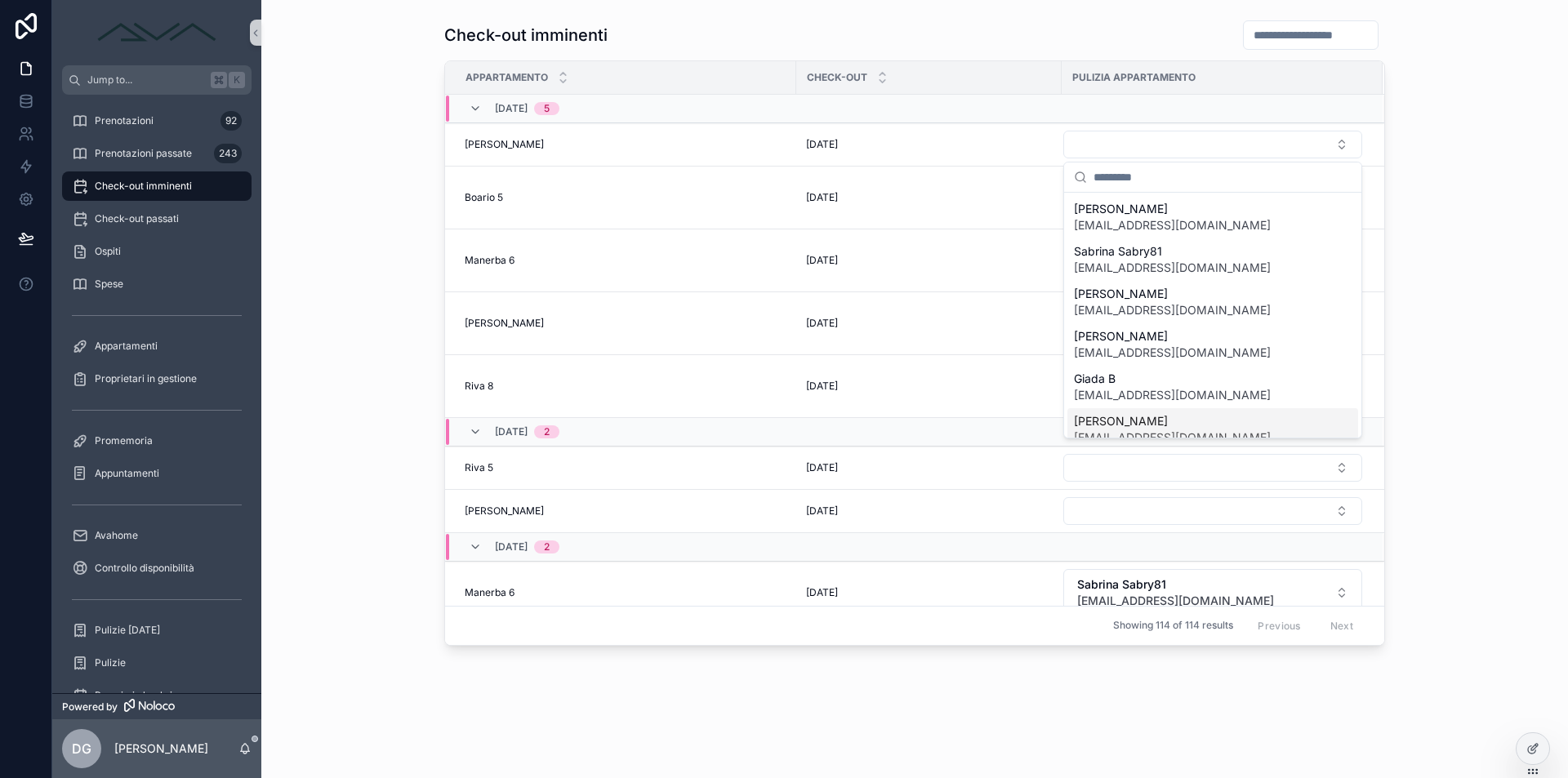
click at [1135, 416] on span "[PERSON_NAME]" at bounding box center [1173, 421] width 197 height 16
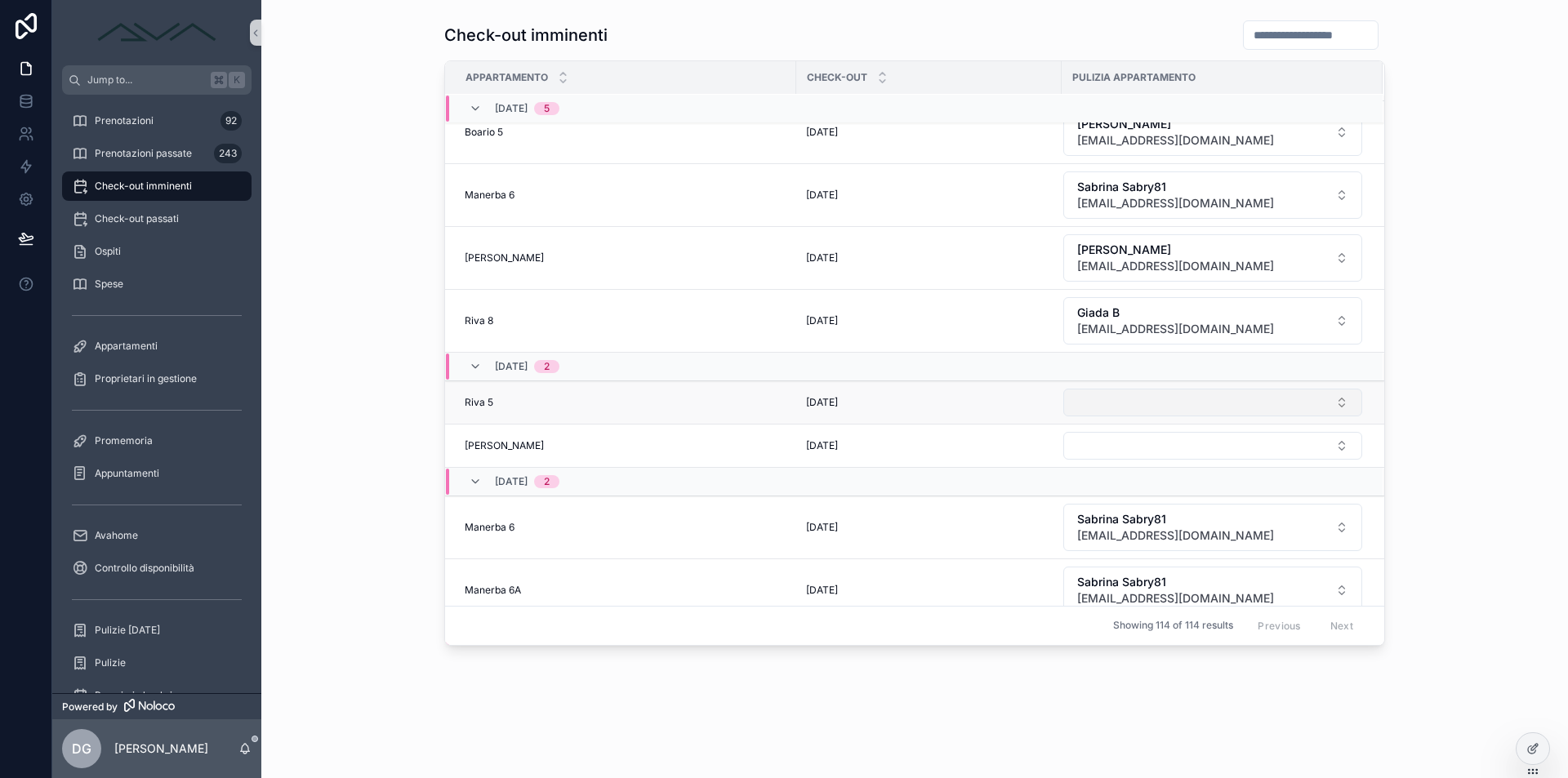
scroll to position [204, 0]
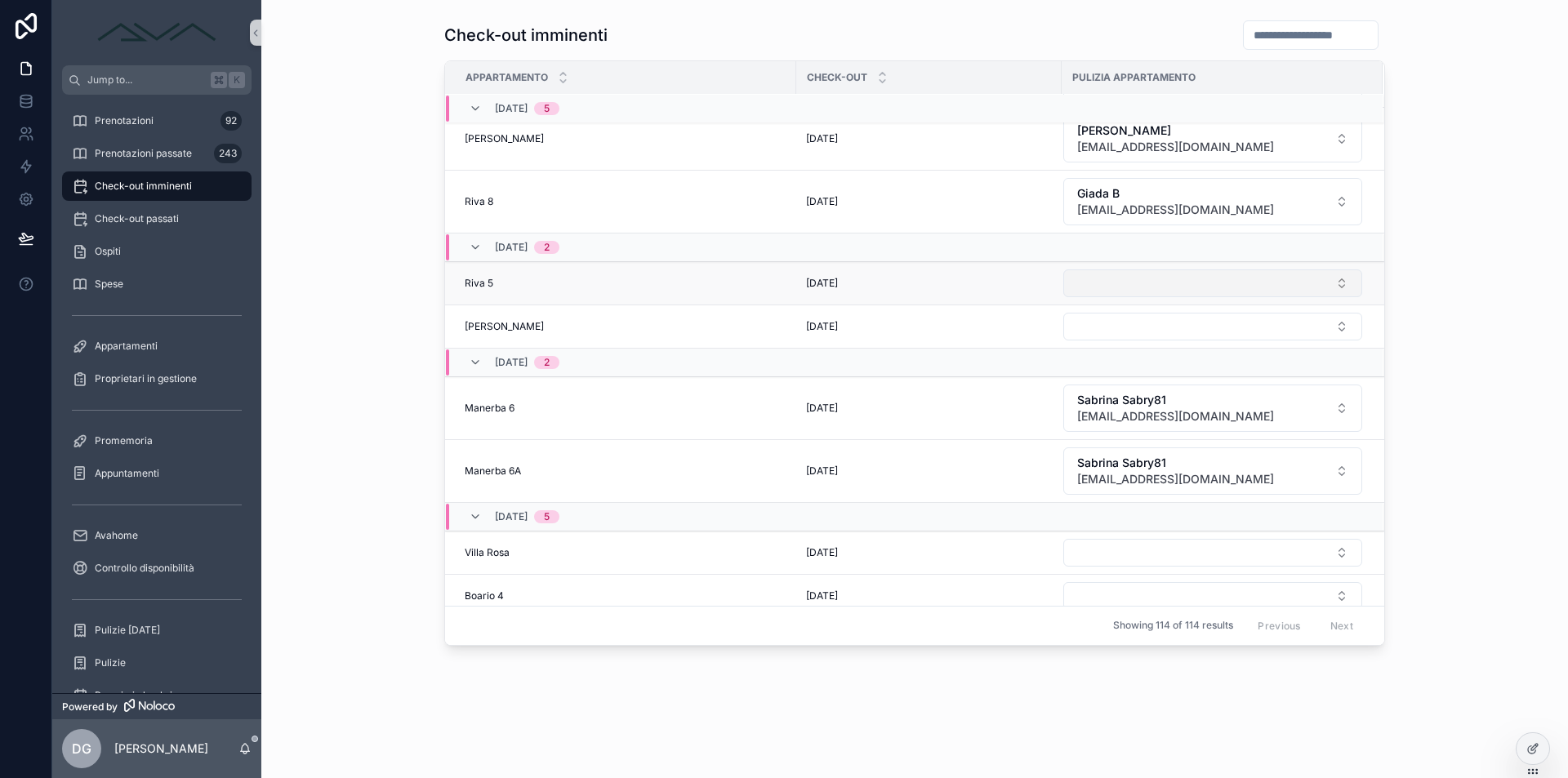
click at [1141, 287] on button "Select Button" at bounding box center [1212, 283] width 299 height 28
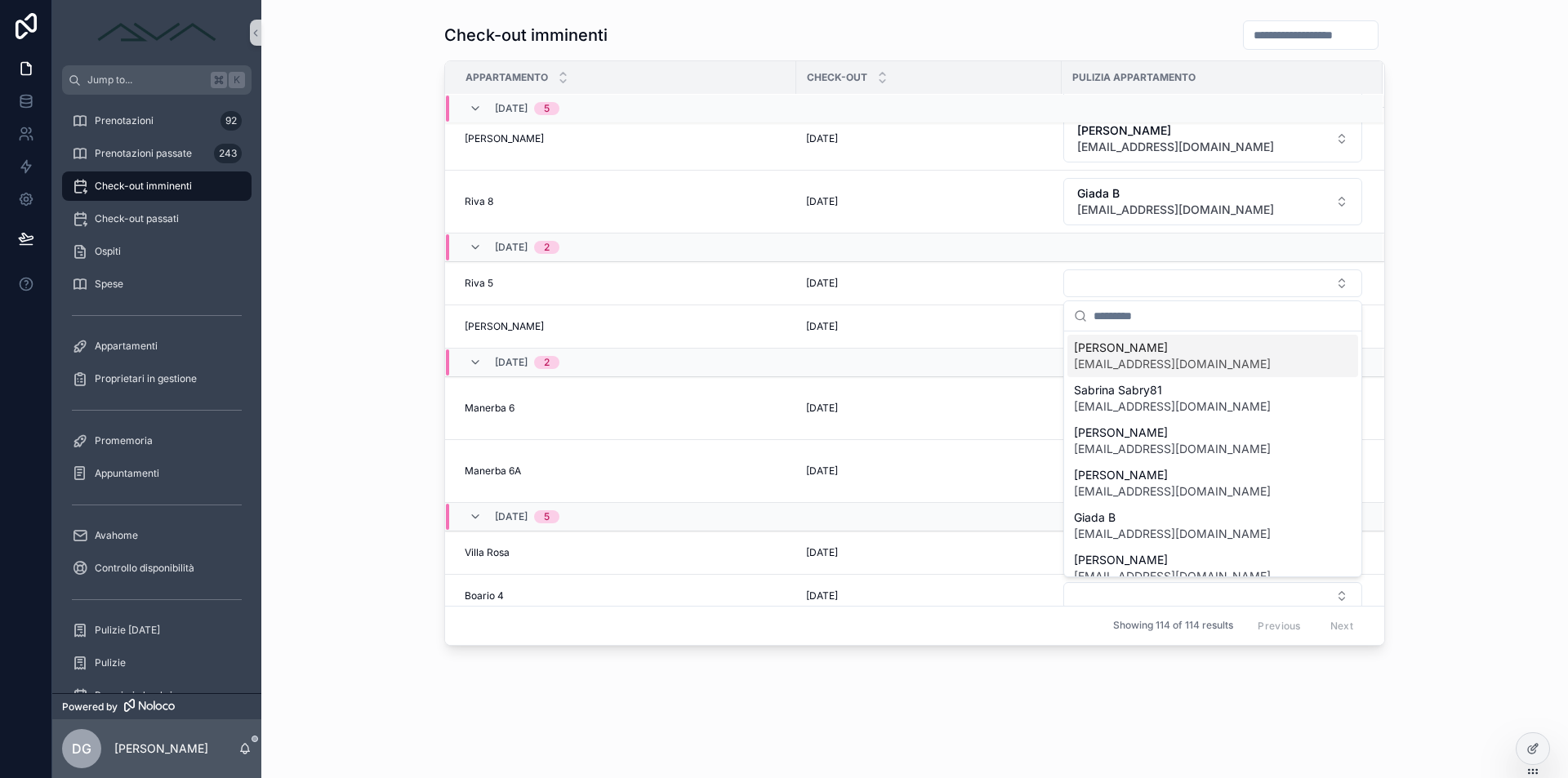
click at [1490, 236] on div "Check-out imminenti Appartamento Check-out Pulizia appartamento [DATE] 5 [PERSO…" at bounding box center [915, 333] width 1281 height 640
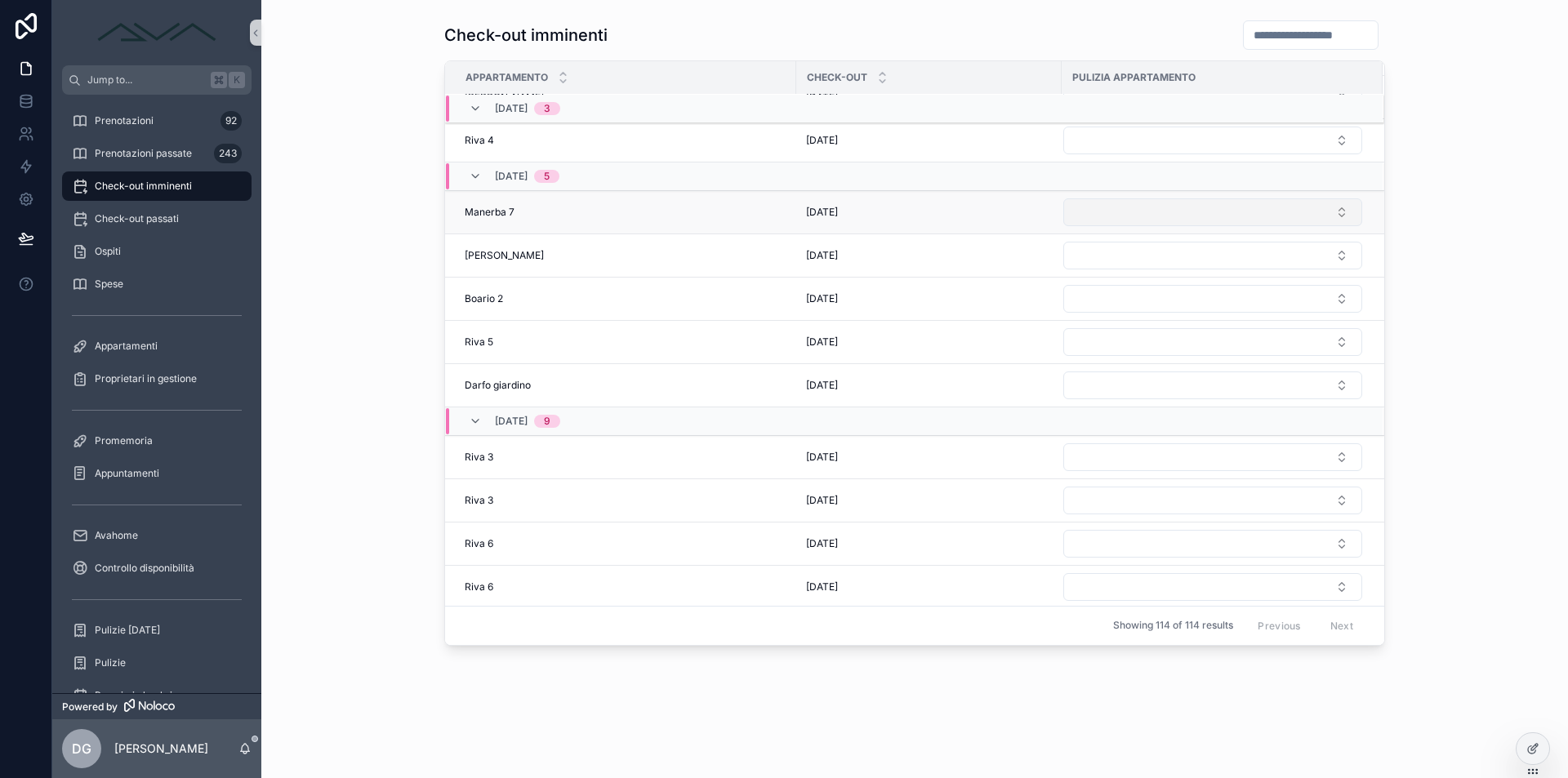
scroll to position [1122, 0]
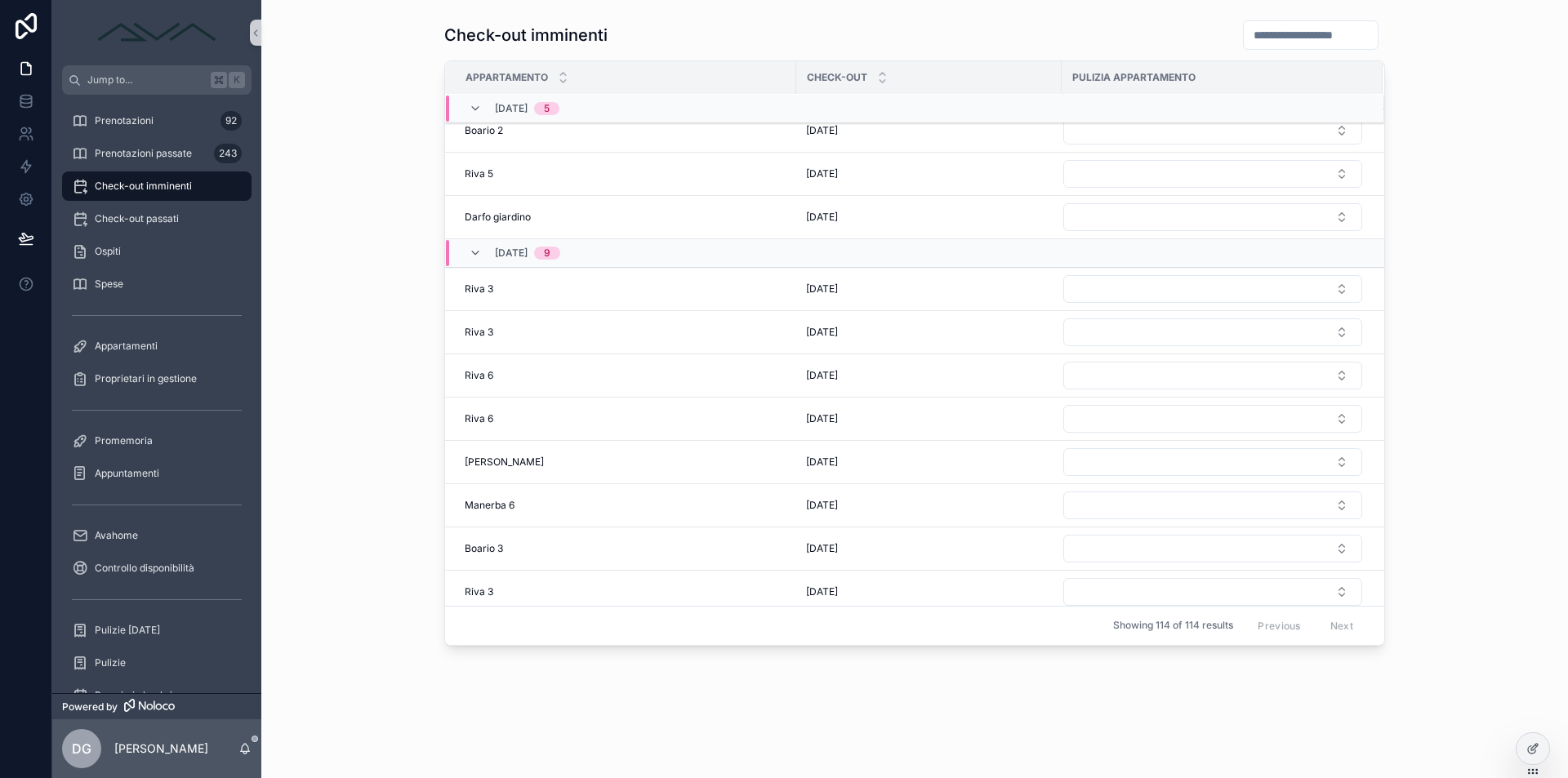
click at [100, 195] on div "Check-out imminenti" at bounding box center [157, 185] width 170 height 26
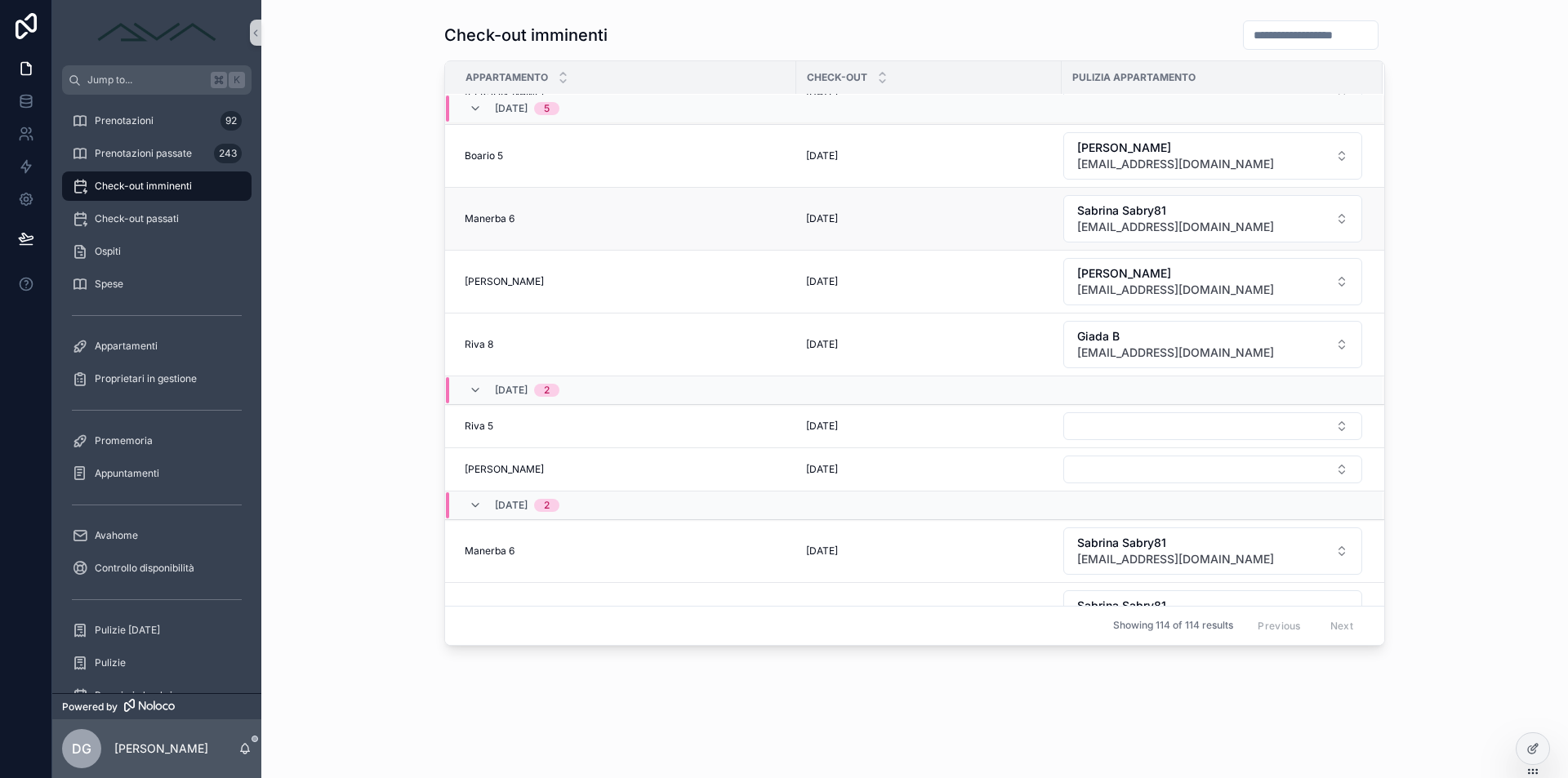
scroll to position [0, 0]
